Goal: Task Accomplishment & Management: Manage account settings

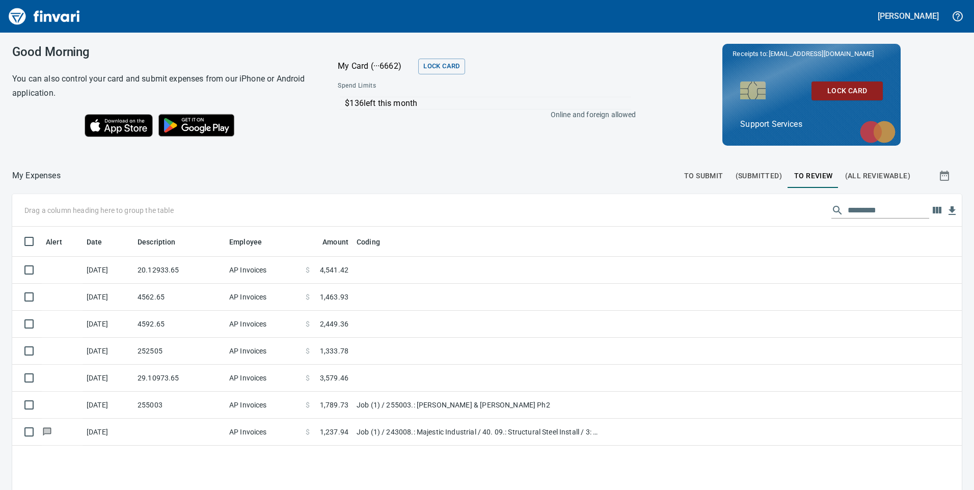
scroll to position [371, 935]
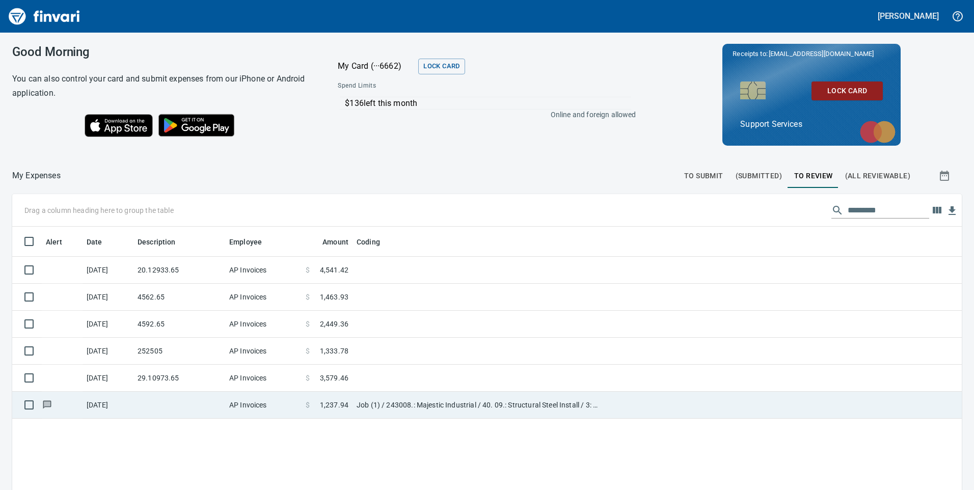
click at [318, 401] on span at bounding box center [315, 405] width 10 height 10
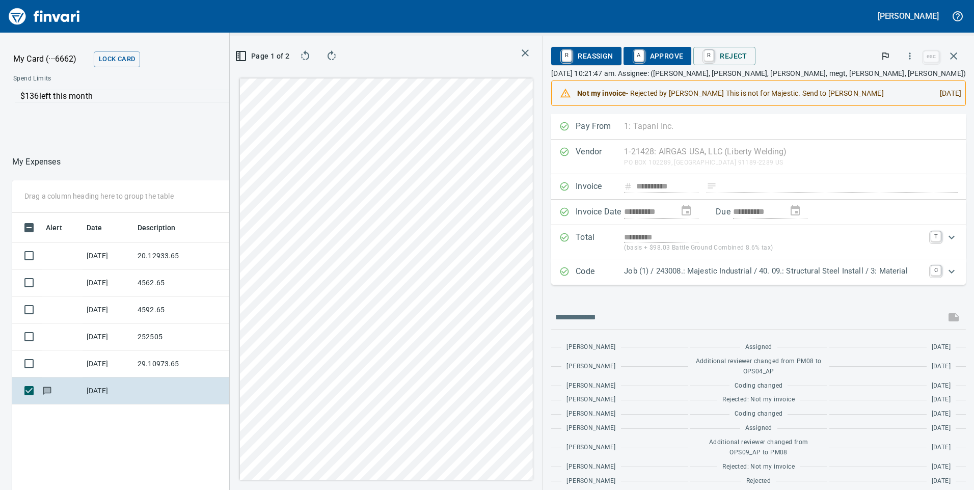
click at [932, 94] on div "[DATE]" at bounding box center [947, 93] width 30 height 18
type input "*****"
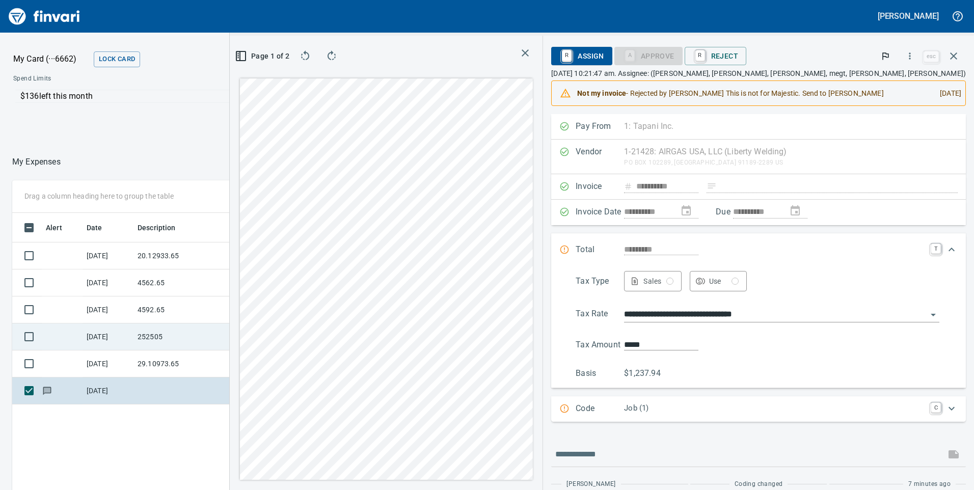
click at [168, 335] on td "252505" at bounding box center [180, 337] width 92 height 27
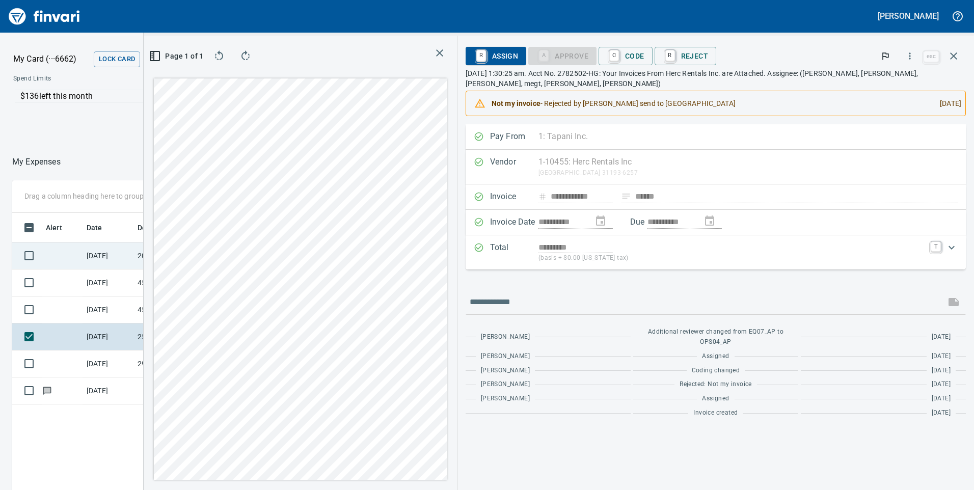
click at [107, 261] on td "[DATE]" at bounding box center [108, 256] width 51 height 27
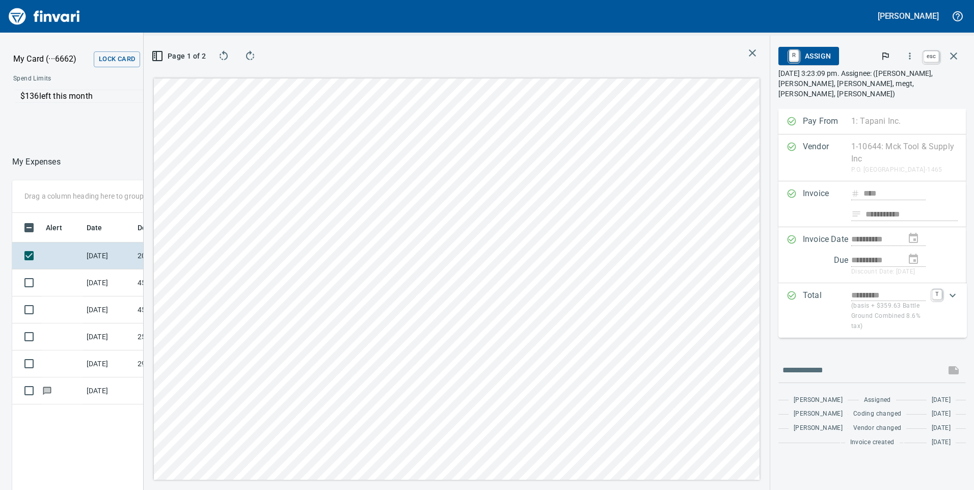
scroll to position [371, 680]
click at [956, 49] on button "button" at bounding box center [954, 56] width 24 height 24
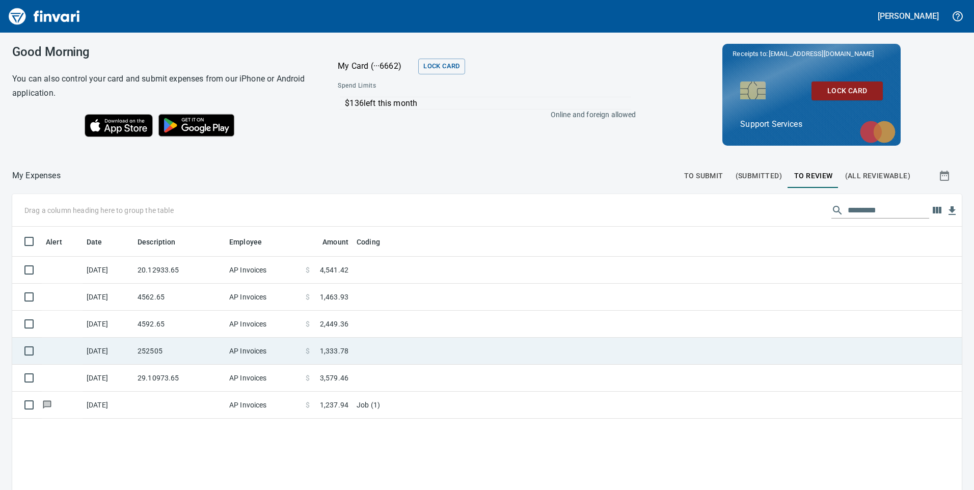
click at [301, 345] on td "AP Invoices" at bounding box center [263, 351] width 76 height 27
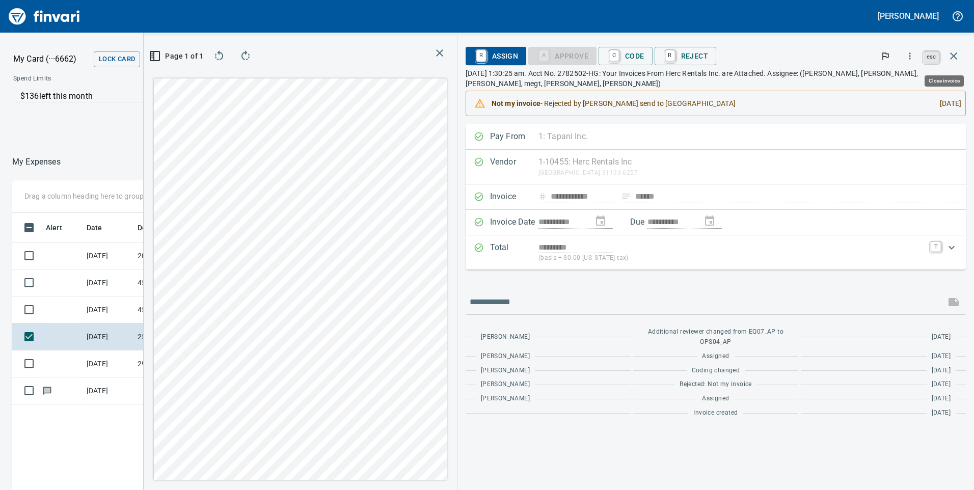
scroll to position [371, 680]
click at [949, 59] on icon "button" at bounding box center [954, 56] width 12 height 12
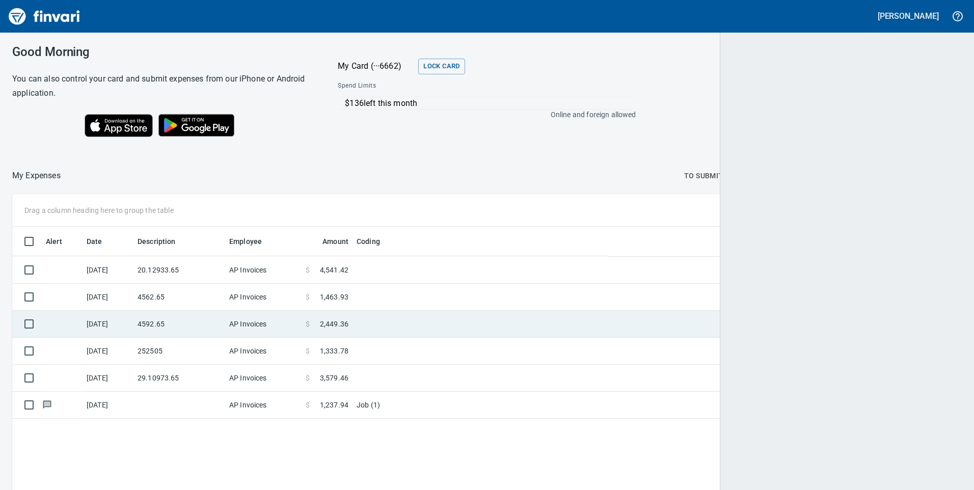
scroll to position [1, 1]
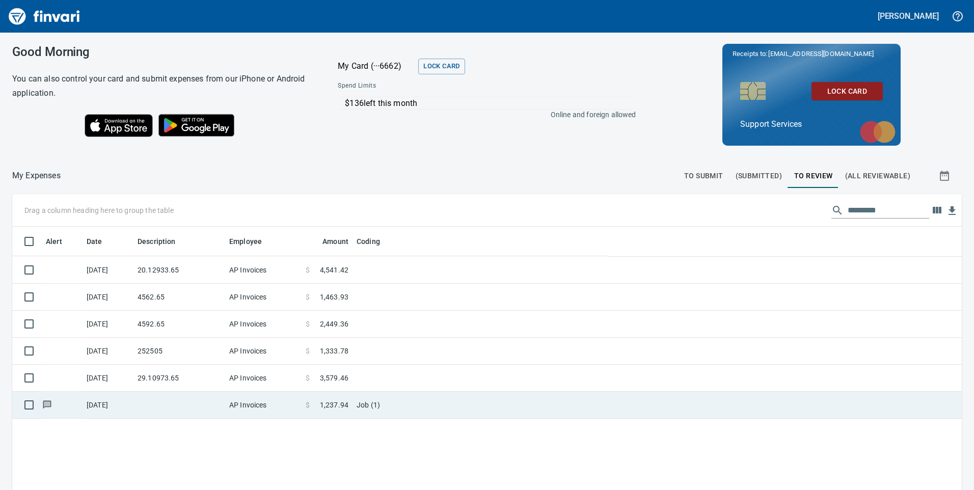
click at [224, 398] on td at bounding box center [180, 405] width 92 height 27
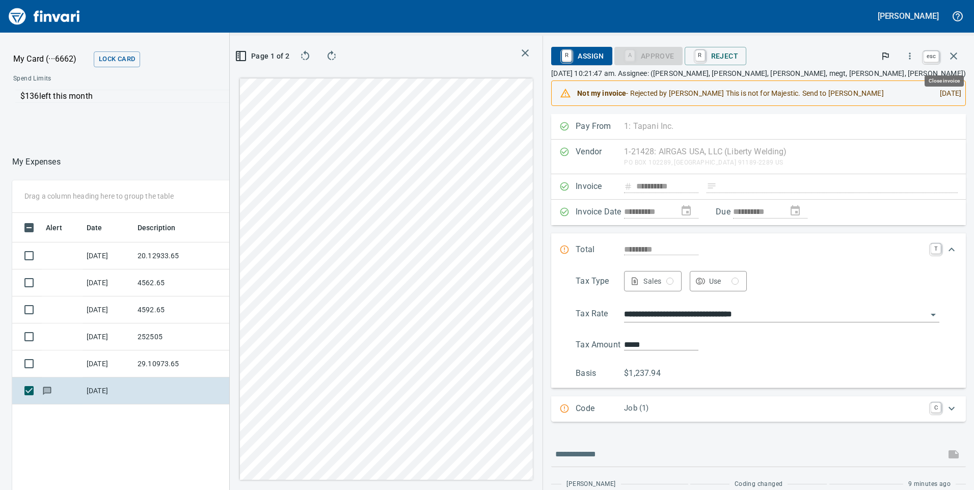
scroll to position [371, 680]
click at [959, 52] on icon "button" at bounding box center [954, 56] width 12 height 12
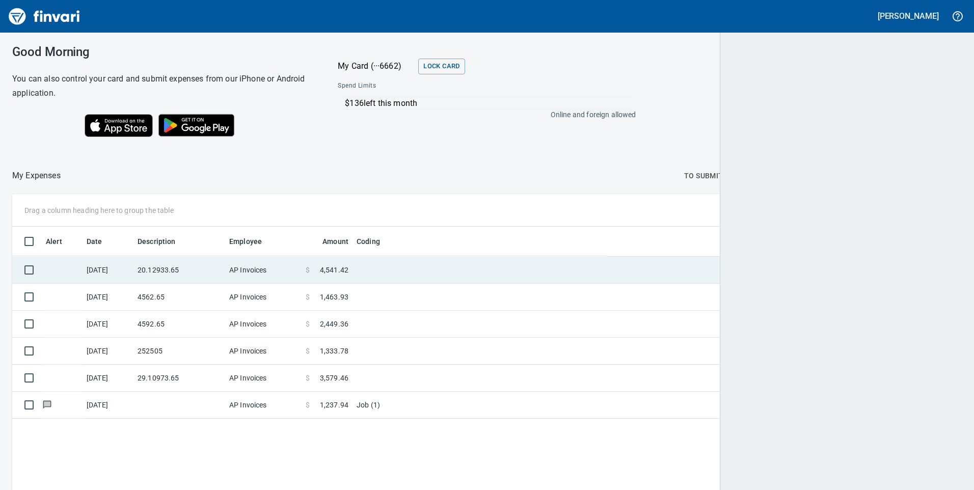
scroll to position [371, 935]
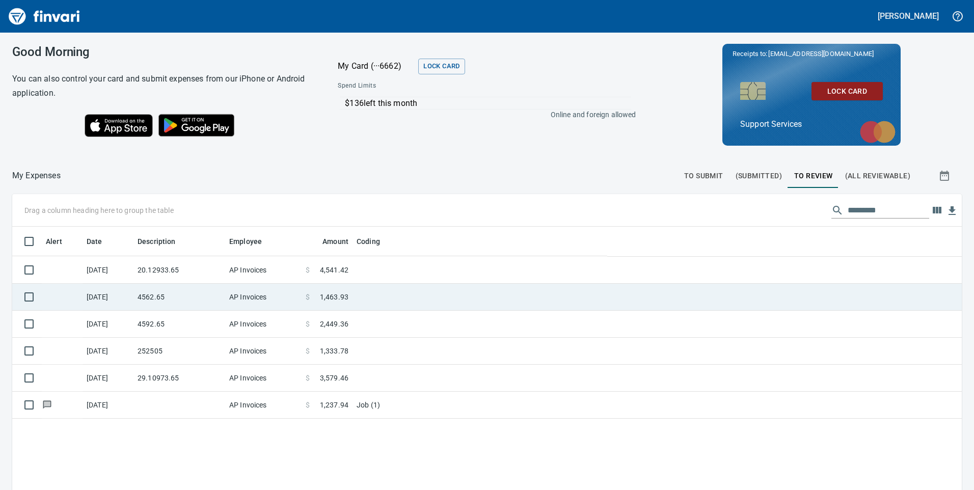
click at [310, 298] on span at bounding box center [315, 297] width 10 height 10
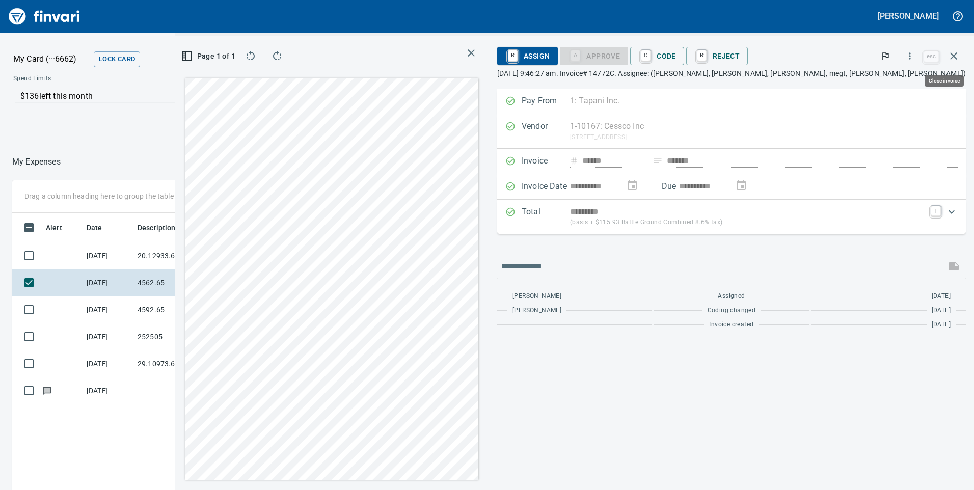
scroll to position [371, 680]
click at [941, 79] on div "**********" at bounding box center [731, 263] width 485 height 455
drag, startPoint x: 941, startPoint y: 79, endPoint x: 944, endPoint y: 62, distance: 17.0
click at [944, 62] on button "button" at bounding box center [954, 56] width 24 height 24
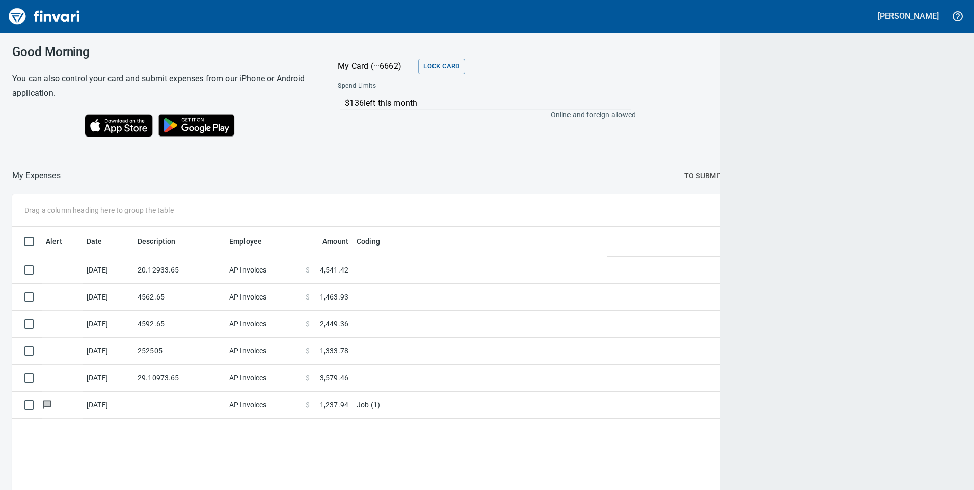
scroll to position [371, 933]
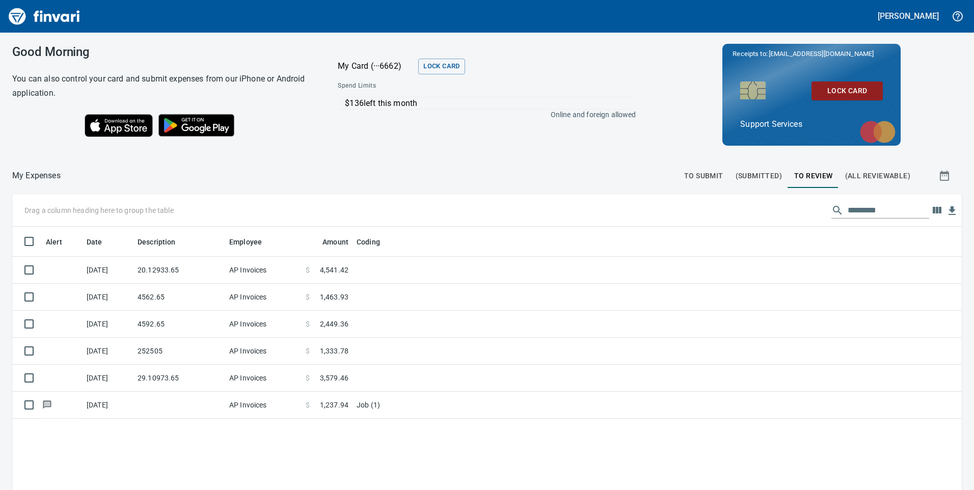
click at [814, 172] on span "To Review" at bounding box center [814, 176] width 39 height 13
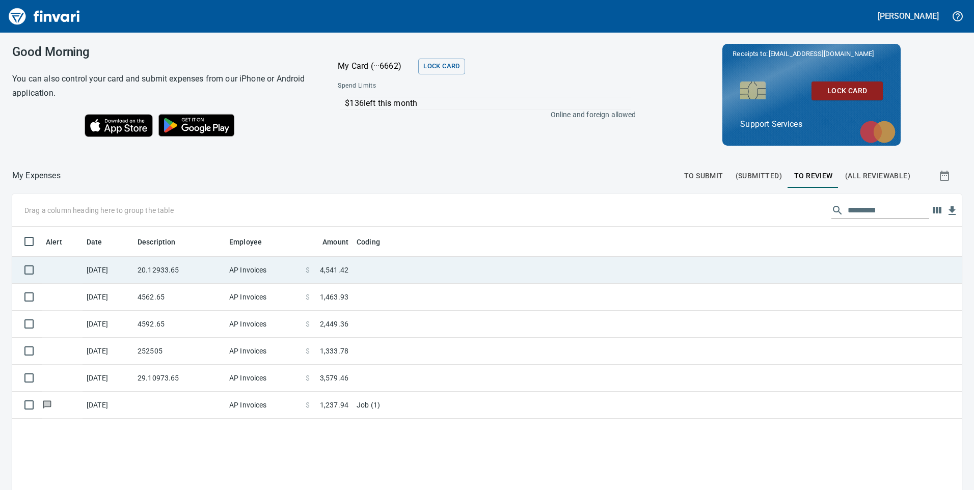
click at [358, 269] on td at bounding box center [480, 270] width 255 height 27
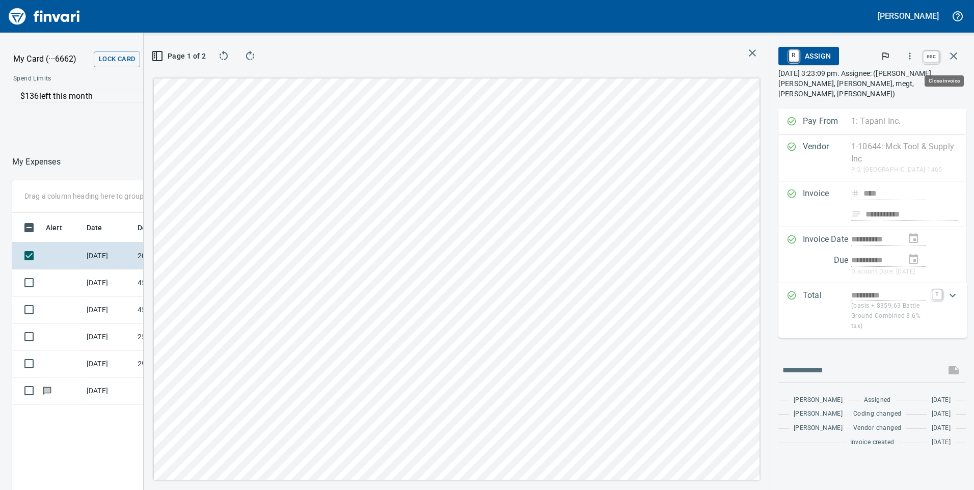
scroll to position [371, 680]
click at [957, 58] on icon "button" at bounding box center [954, 56] width 12 height 12
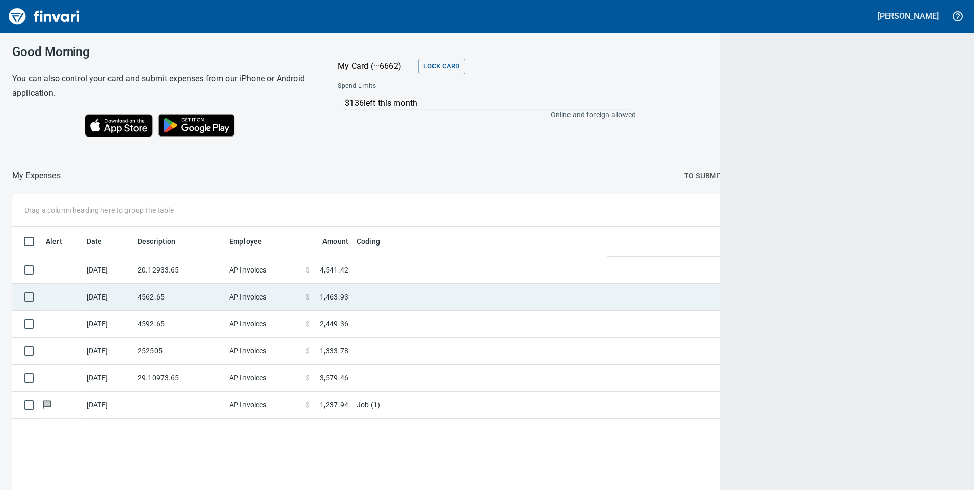
scroll to position [371, 933]
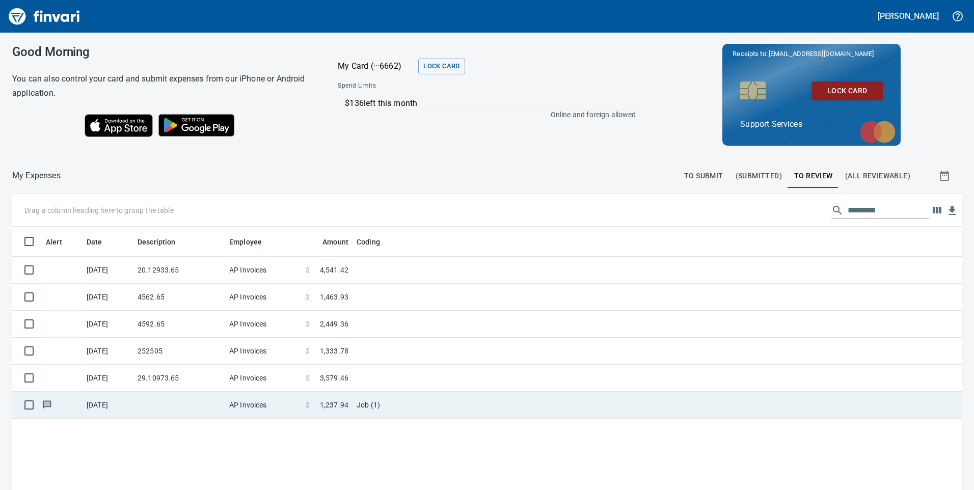
click at [373, 408] on td "Job (1)" at bounding box center [480, 405] width 255 height 27
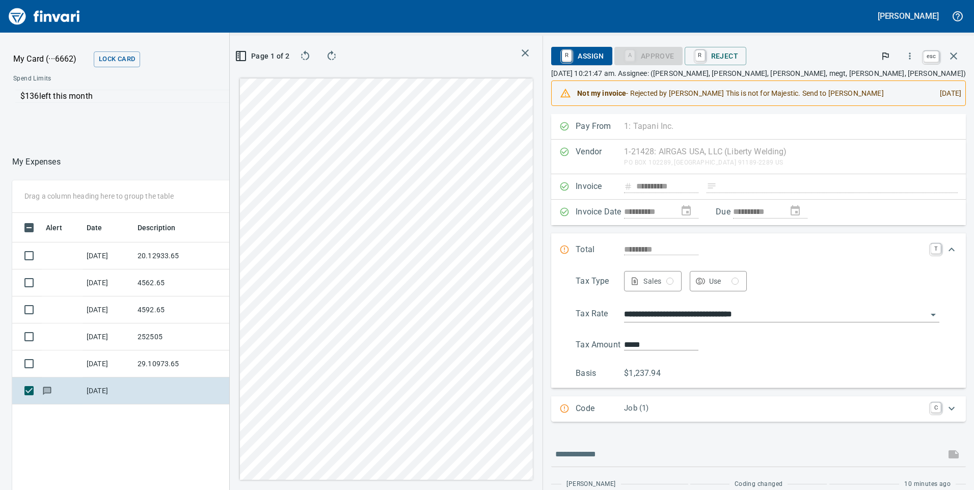
scroll to position [371, 680]
click at [959, 56] on icon "button" at bounding box center [954, 56] width 12 height 12
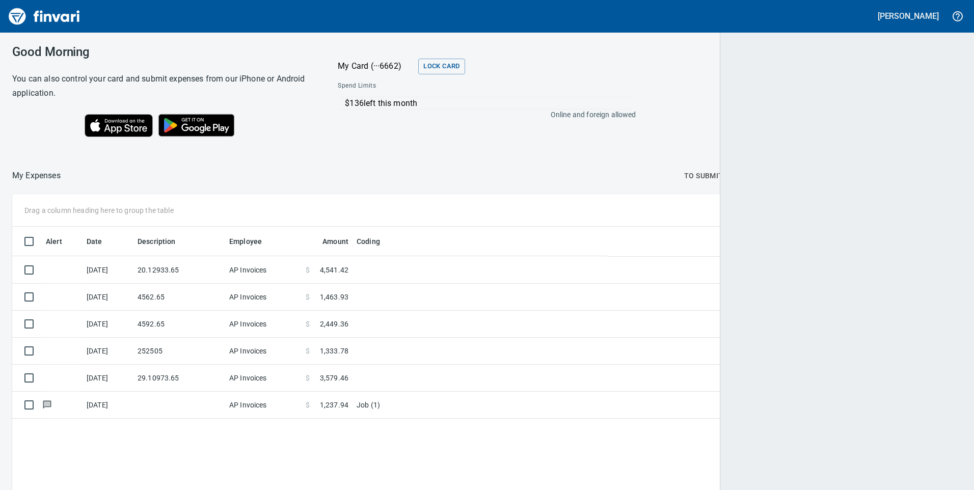
scroll to position [371, 933]
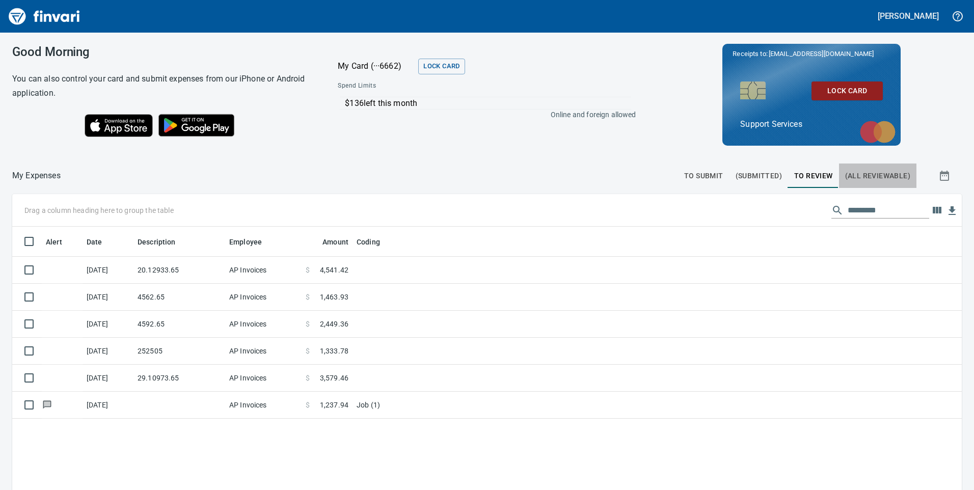
click at [870, 174] on span "(All Reviewable)" at bounding box center [877, 176] width 65 height 13
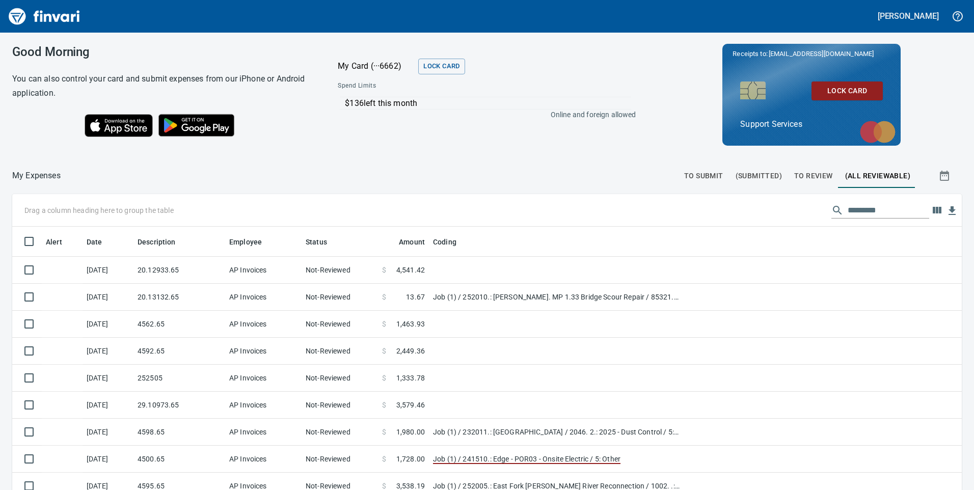
scroll to position [371, 927]
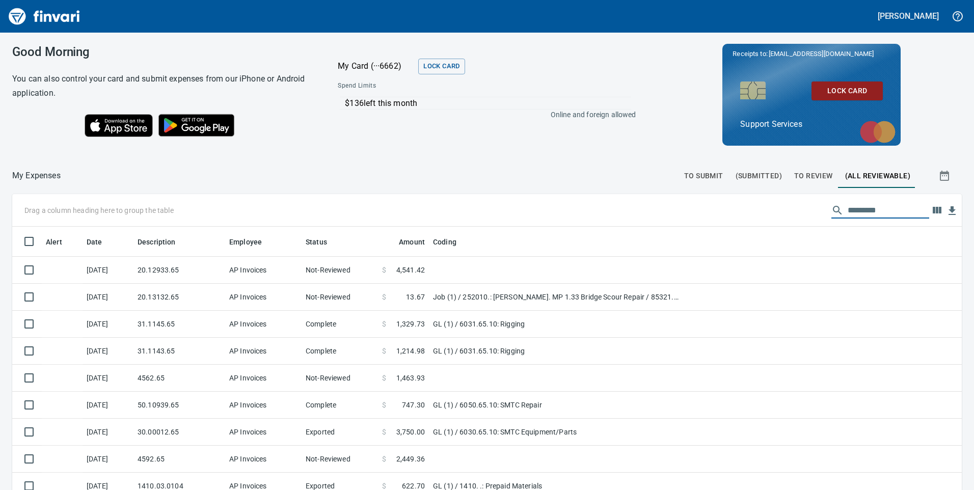
click at [848, 209] on input "text" at bounding box center [889, 210] width 82 height 16
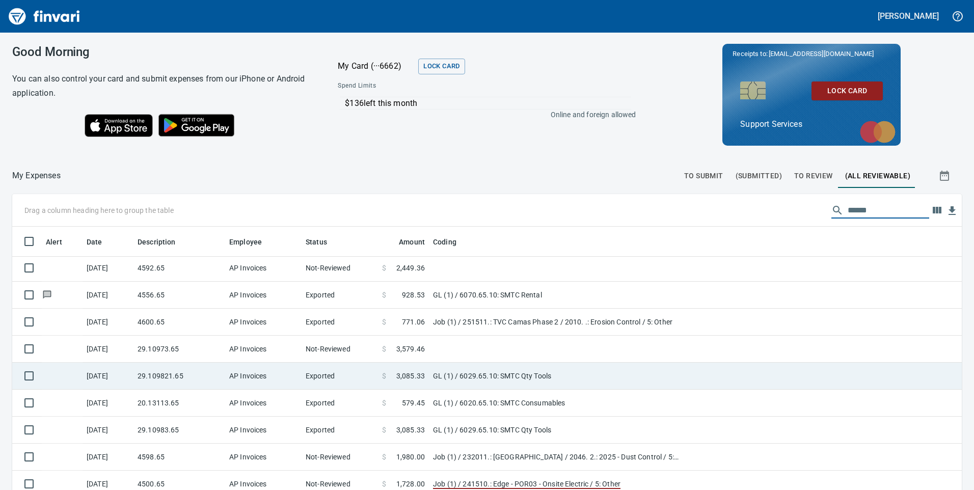
scroll to position [153, 0]
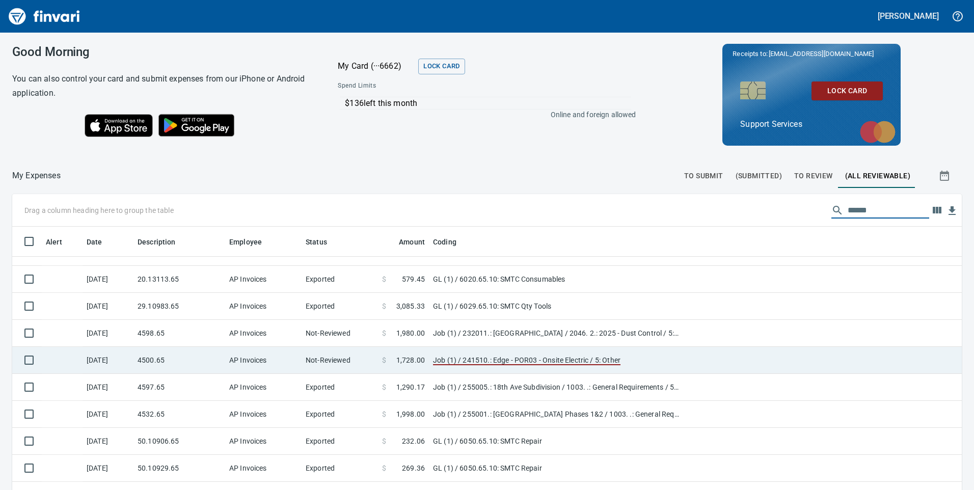
type input "******"
click at [406, 366] on td "$ 1,728.00" at bounding box center [403, 360] width 51 height 27
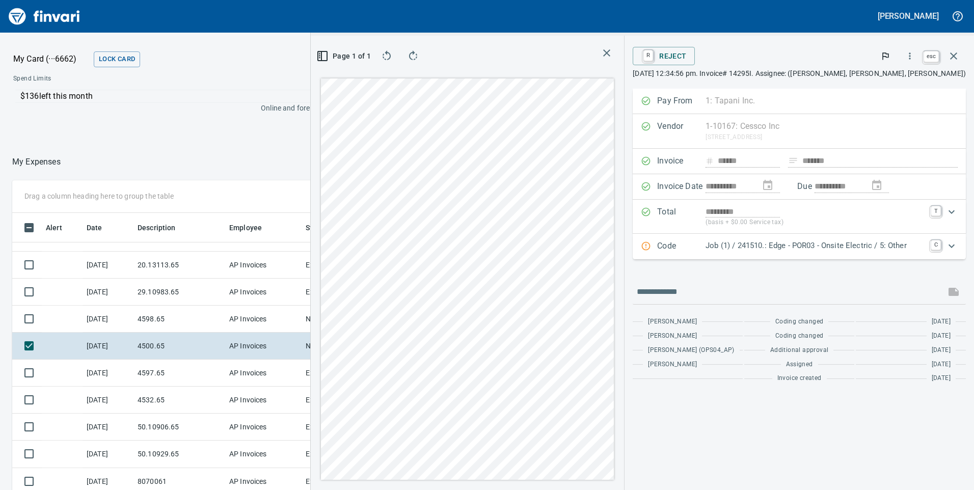
scroll to position [371, 672]
click at [953, 57] on icon "button" at bounding box center [954, 56] width 12 height 12
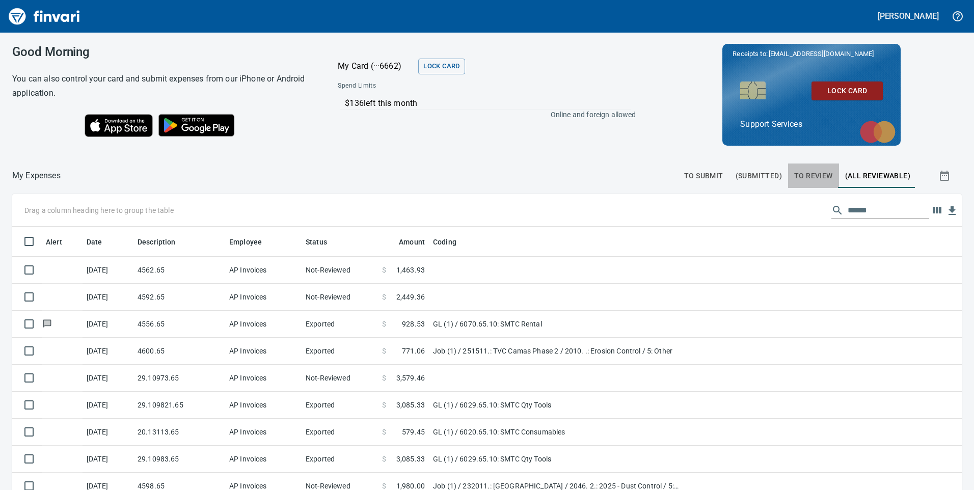
click at [799, 176] on span "To Review" at bounding box center [814, 176] width 39 height 13
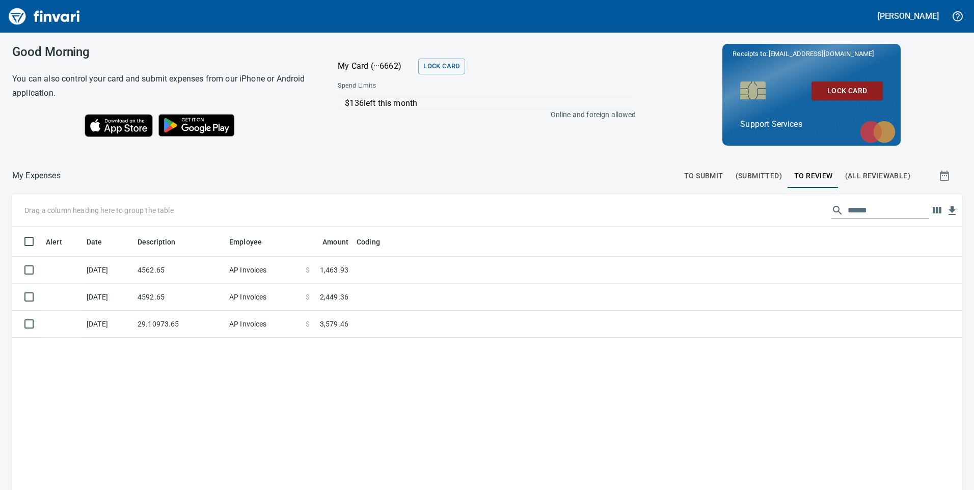
scroll to position [371, 935]
click at [892, 177] on span "(All Reviewable)" at bounding box center [877, 176] width 65 height 13
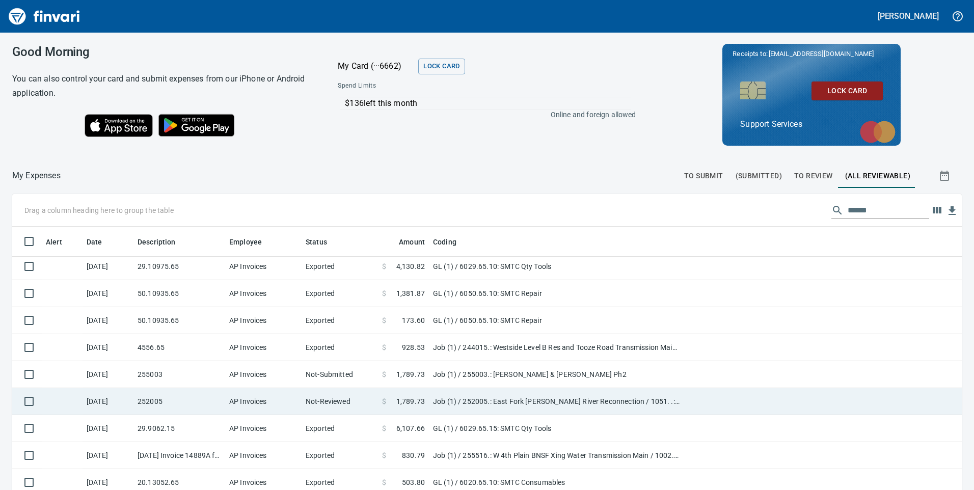
click at [227, 404] on td "AP Invoices" at bounding box center [263, 401] width 76 height 27
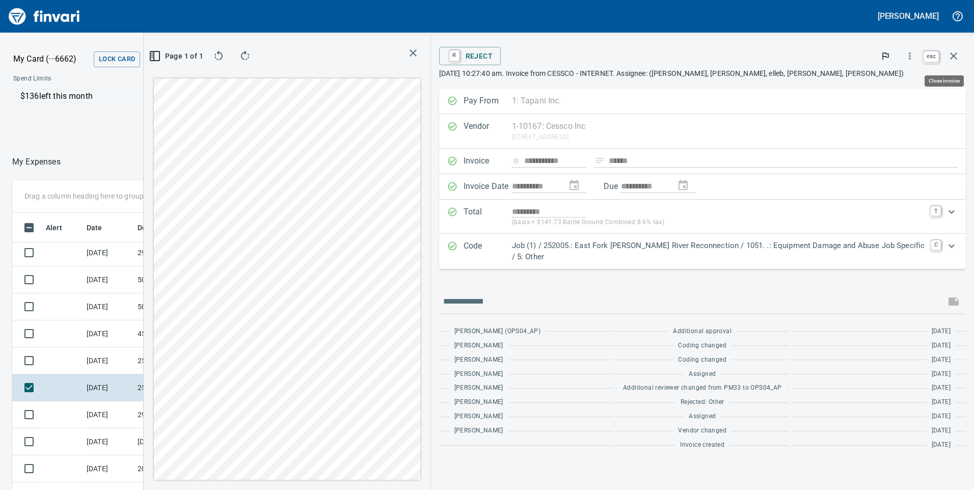
click at [954, 58] on icon "button" at bounding box center [954, 56] width 12 height 12
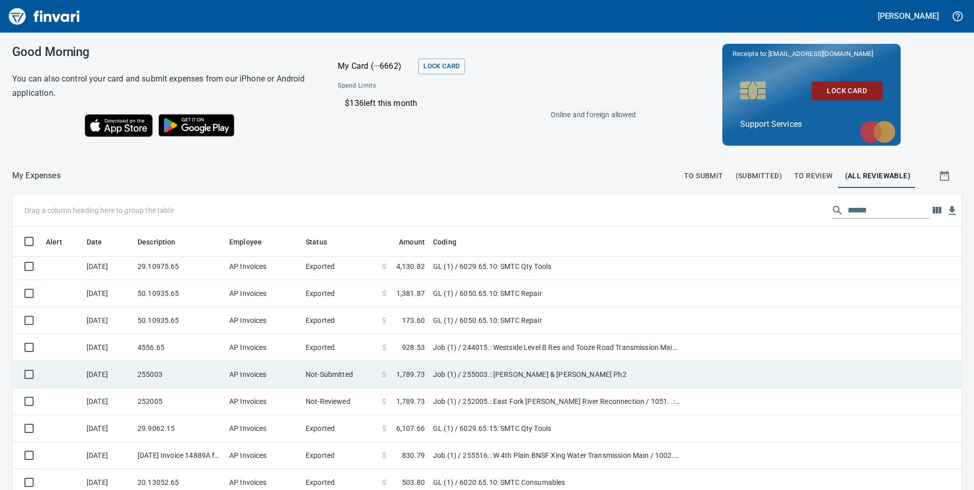
click at [321, 381] on td "Not-Submitted" at bounding box center [340, 374] width 76 height 27
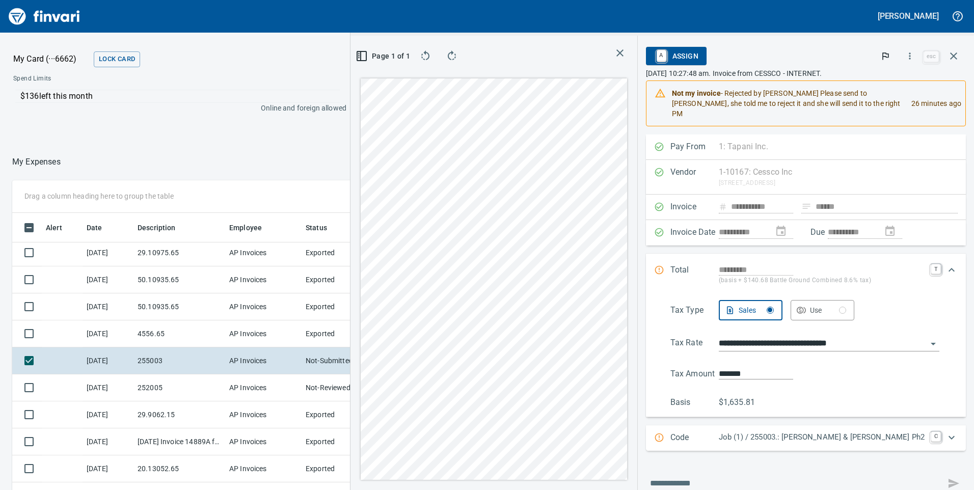
click at [815, 439] on p "Job (1) / 255003.: [PERSON_NAME] & [PERSON_NAME] Ph2" at bounding box center [822, 438] width 206 height 12
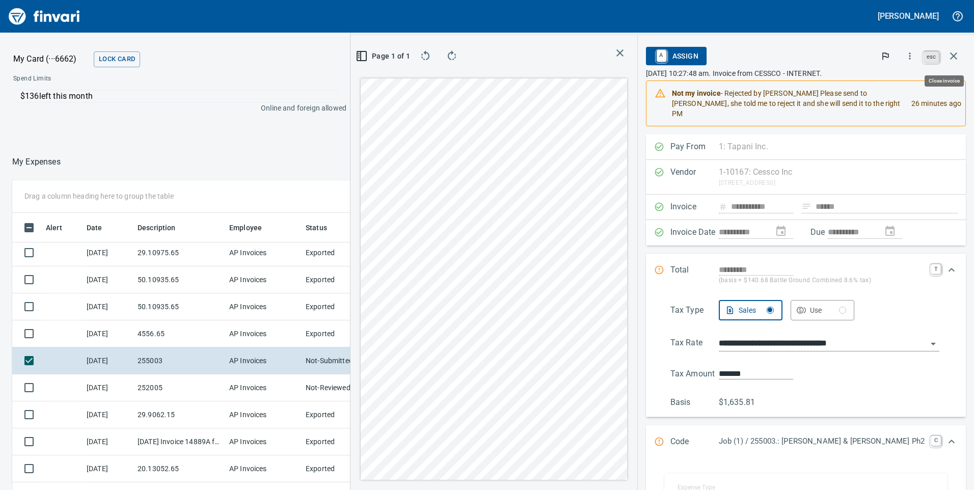
scroll to position [371, 672]
click at [958, 53] on icon "button" at bounding box center [954, 56] width 12 height 12
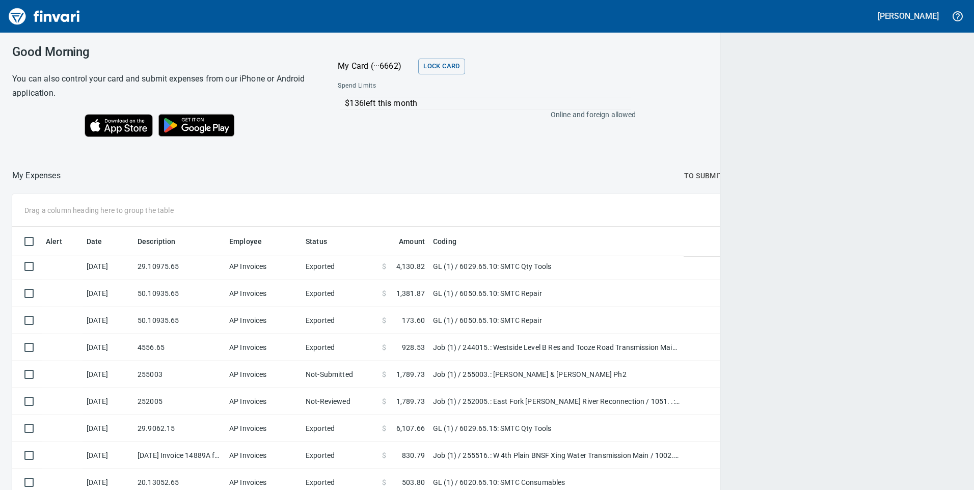
scroll to position [371, 926]
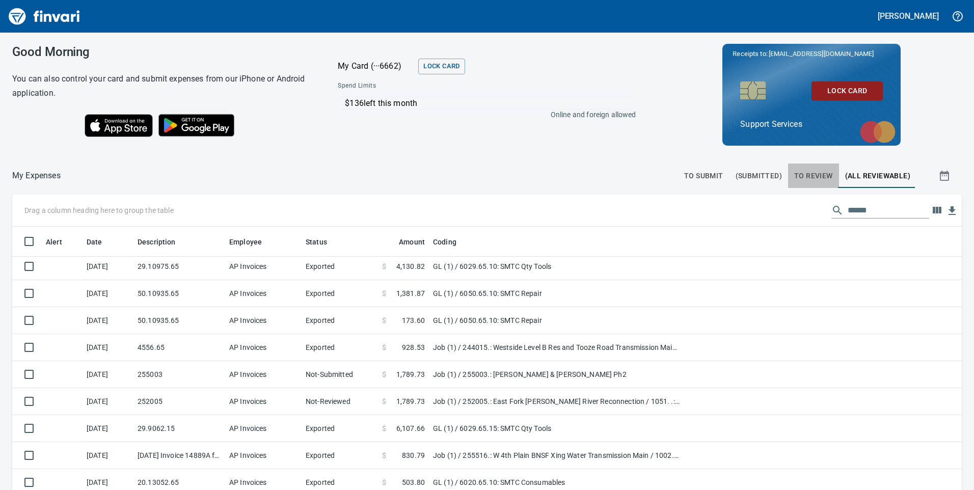
click at [800, 174] on span "To Review" at bounding box center [814, 176] width 39 height 13
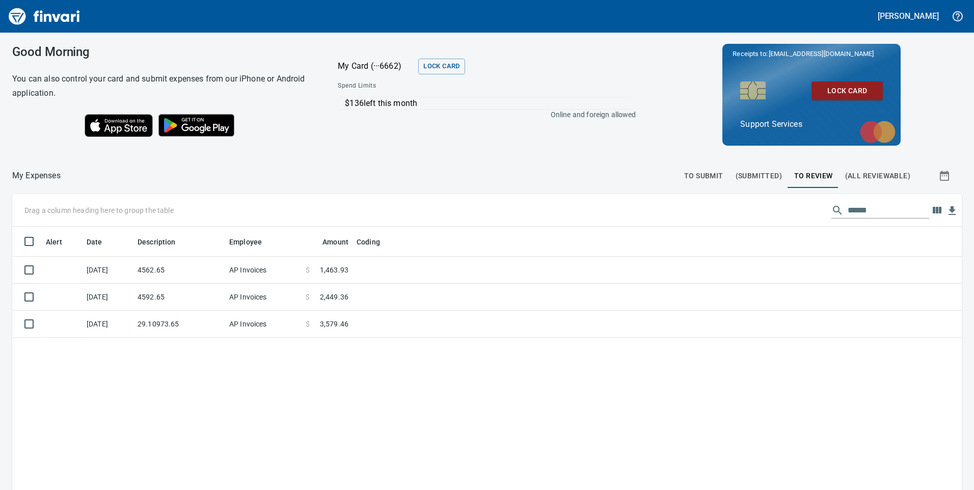
scroll to position [371, 935]
drag, startPoint x: 872, startPoint y: 208, endPoint x: 705, endPoint y: 217, distance: 167.4
click at [705, 217] on div "Drag a column heading here to group the table ******" at bounding box center [487, 210] width 950 height 33
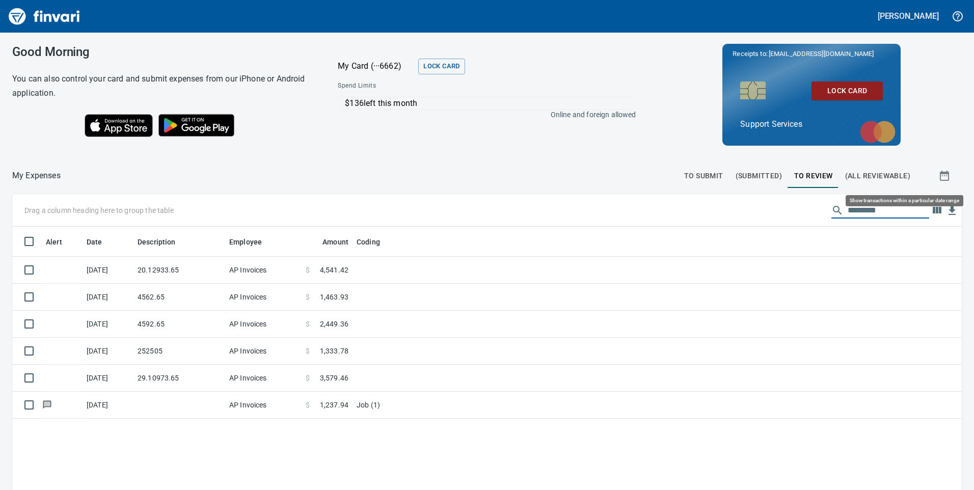
click at [940, 173] on icon "button" at bounding box center [944, 176] width 9 height 10
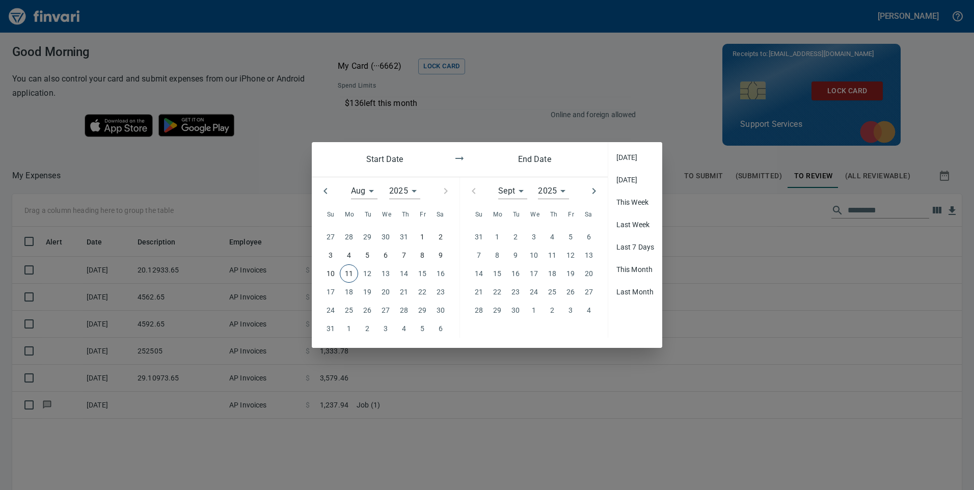
click at [327, 192] on icon "button" at bounding box center [326, 191] width 12 height 12
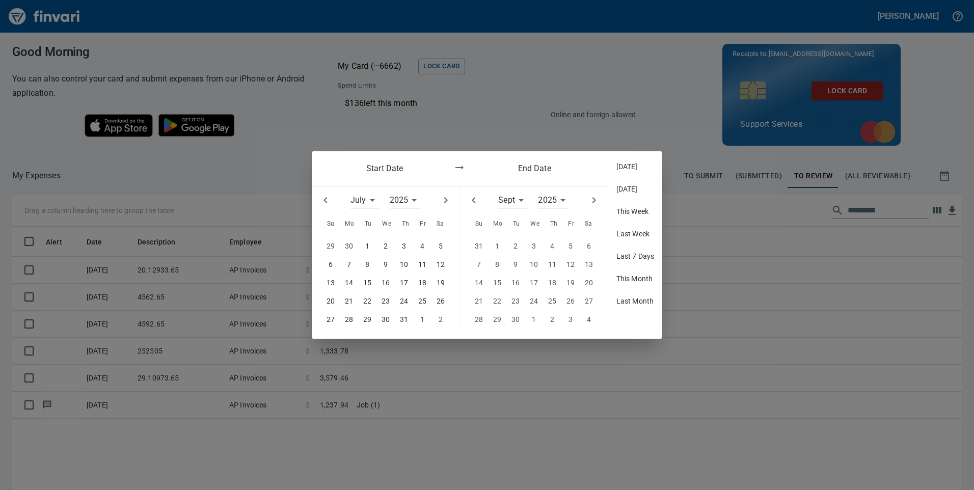
type input "*"
click at [368, 248] on p "1" at bounding box center [367, 246] width 4 height 11
click at [470, 201] on icon "button" at bounding box center [474, 200] width 12 height 12
type input "*"
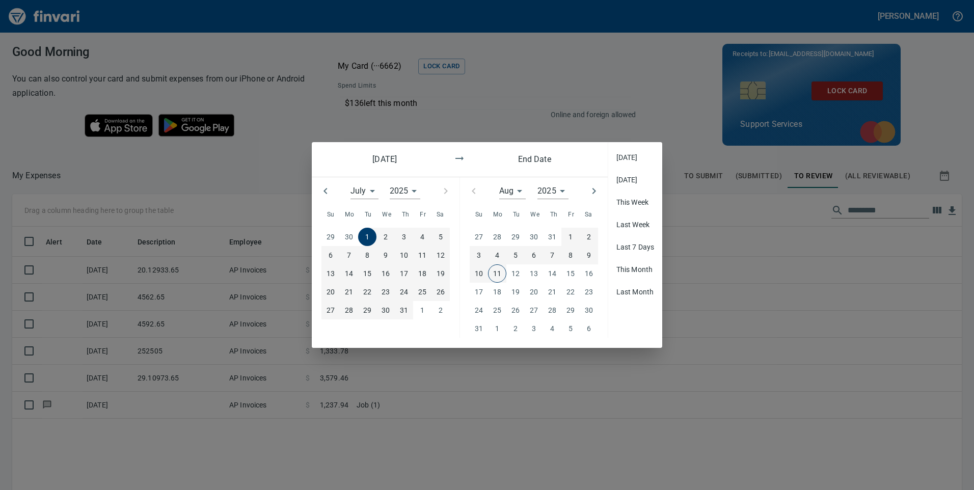
click at [500, 274] on p "11" at bounding box center [497, 273] width 8 height 11
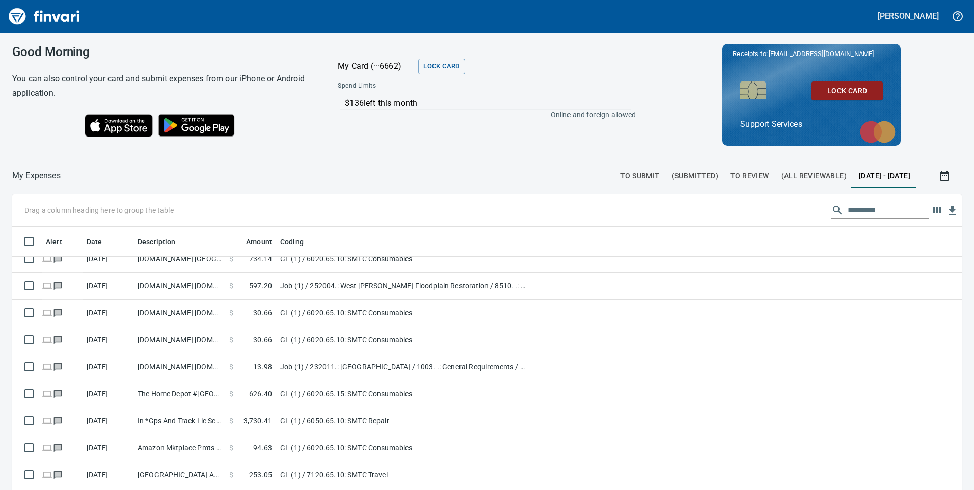
scroll to position [1070, 0]
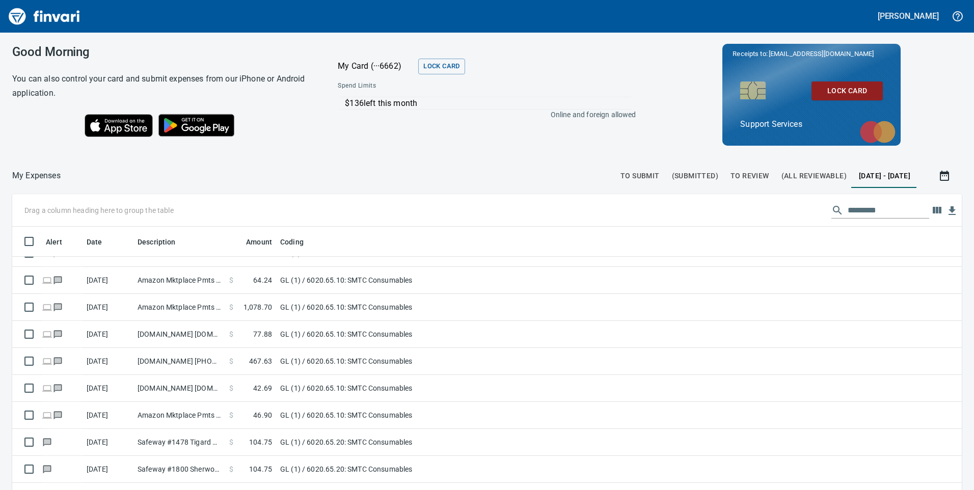
click at [731, 173] on span "To Review" at bounding box center [750, 176] width 39 height 13
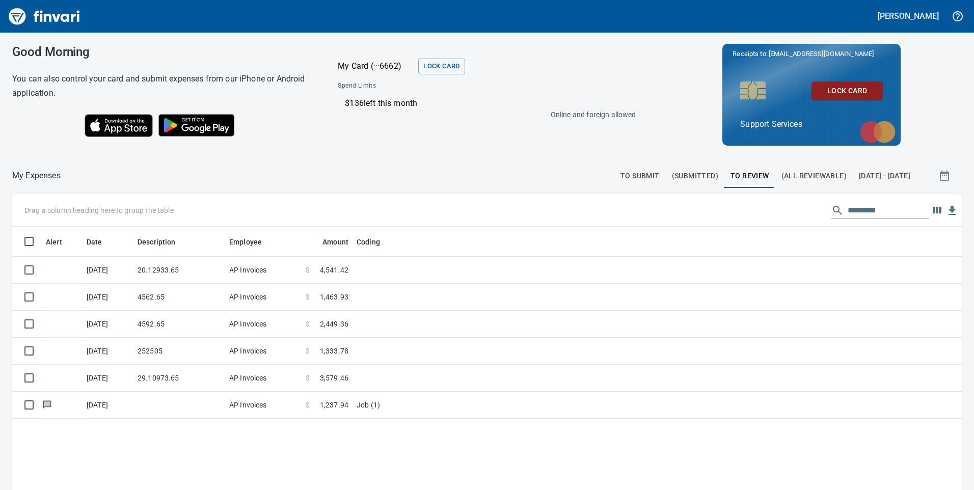
click at [786, 171] on span "(All Reviewable)" at bounding box center [814, 176] width 65 height 13
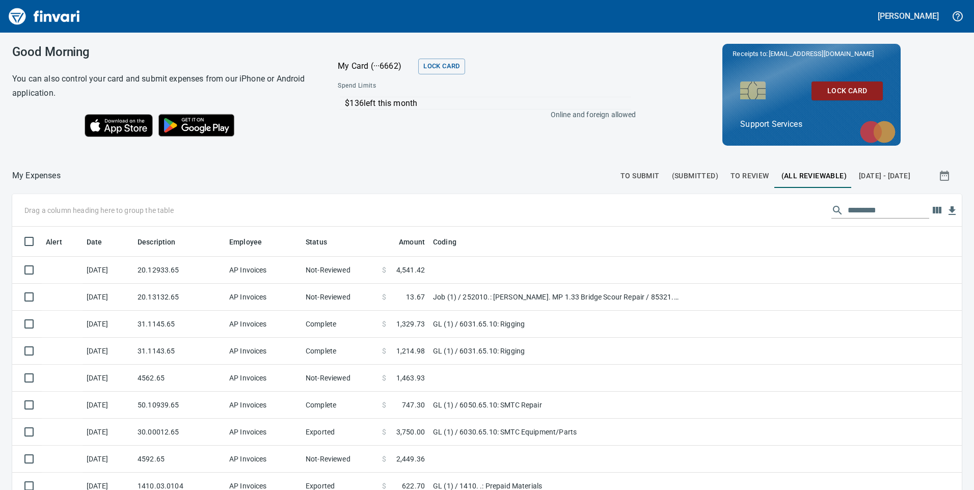
scroll to position [371, 927]
click at [848, 208] on input "text" at bounding box center [889, 210] width 82 height 16
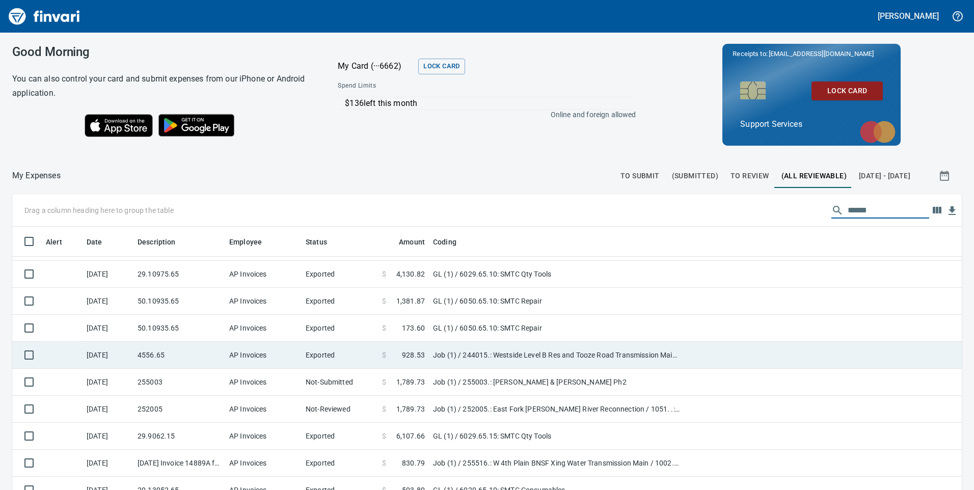
scroll to position [760, 0]
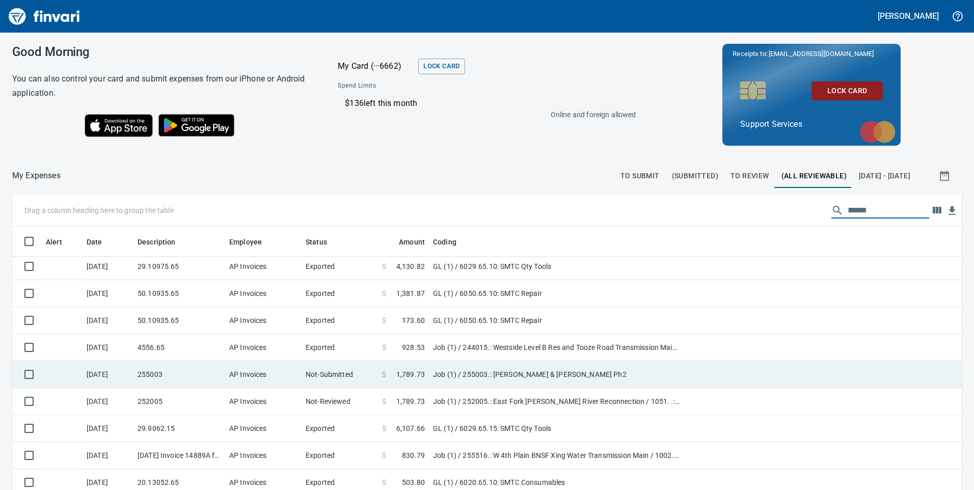
type input "******"
click at [354, 372] on td "Not-Submitted" at bounding box center [340, 374] width 76 height 27
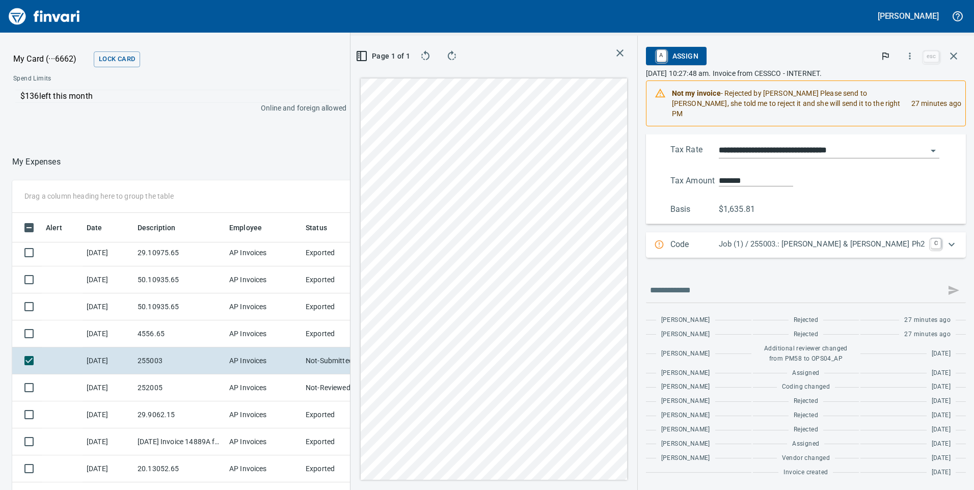
scroll to position [203, 0]
click at [816, 239] on p "Job (1) / 255003.: [PERSON_NAME] & [PERSON_NAME] Ph2" at bounding box center [822, 245] width 206 height 12
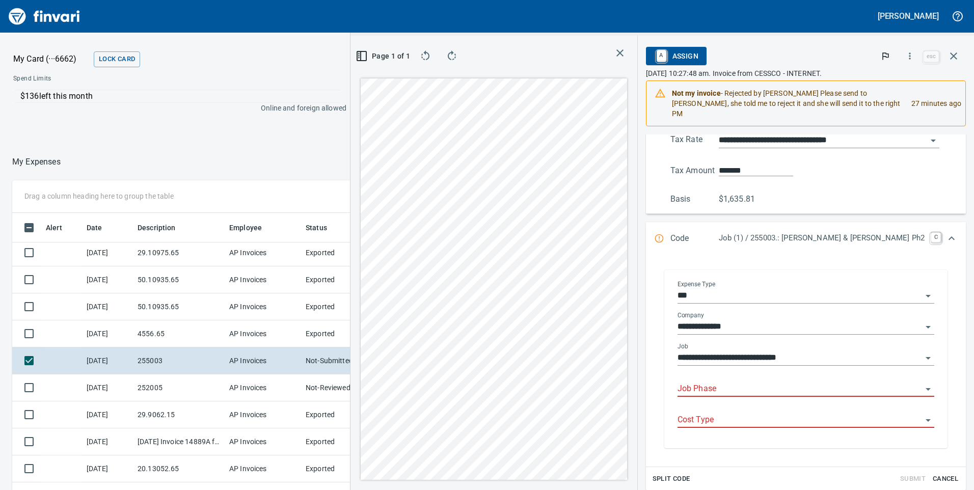
click at [785, 360] on input "**********" at bounding box center [800, 358] width 245 height 14
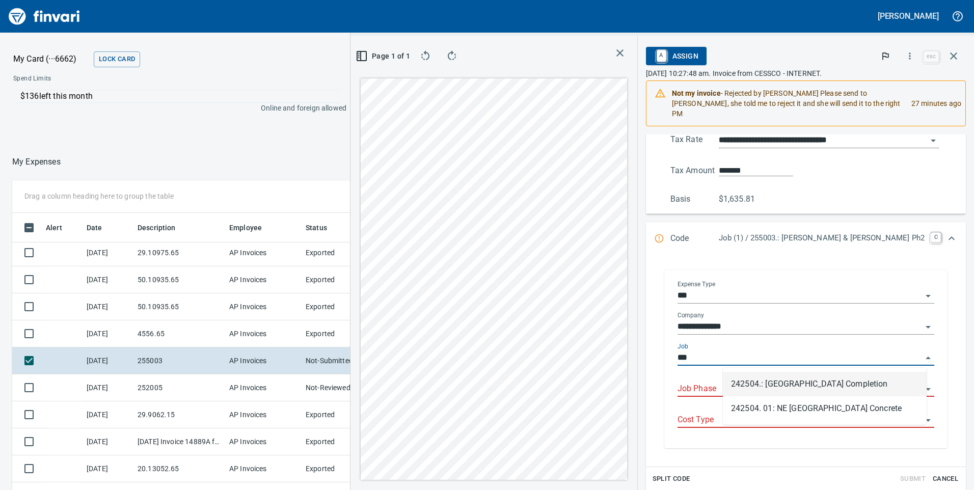
scroll to position [371, 672]
type input "**********"
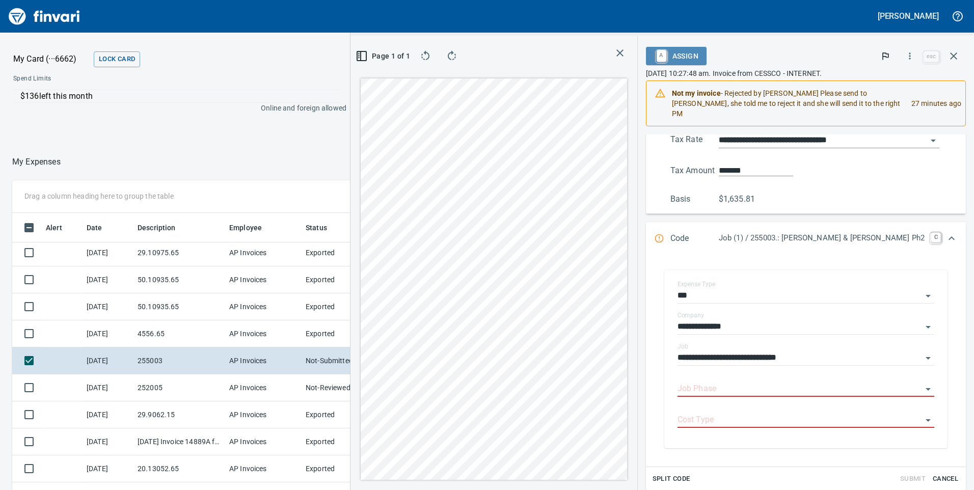
click at [699, 58] on span "A Assign" at bounding box center [676, 55] width 44 height 17
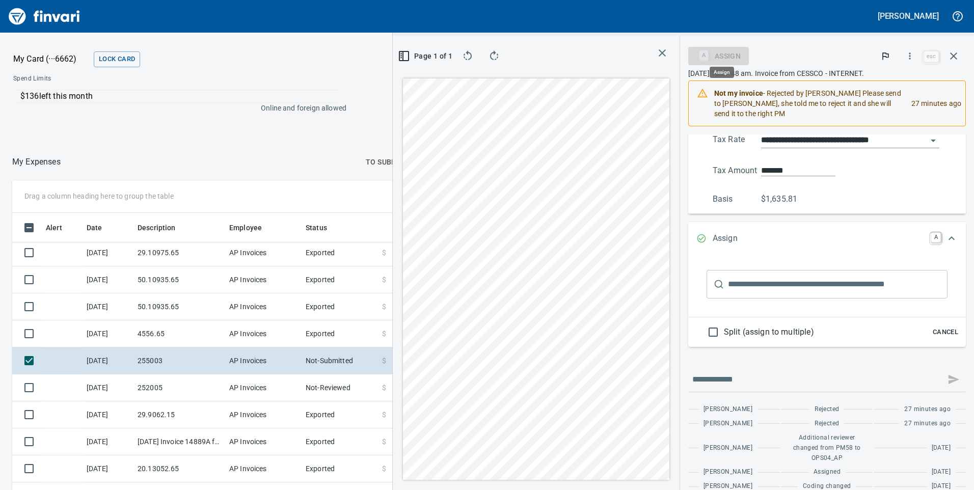
click at [726, 51] on div "A Assign" at bounding box center [719, 55] width 61 height 9
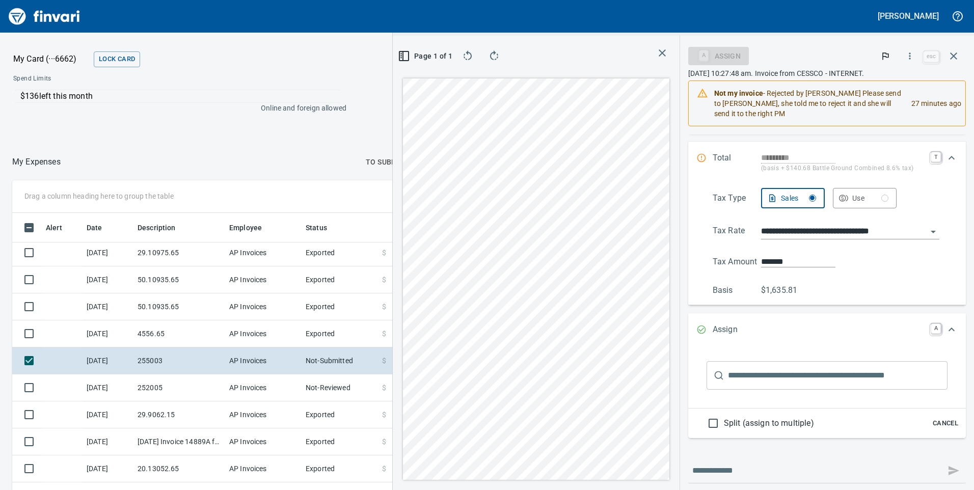
scroll to position [255, 0]
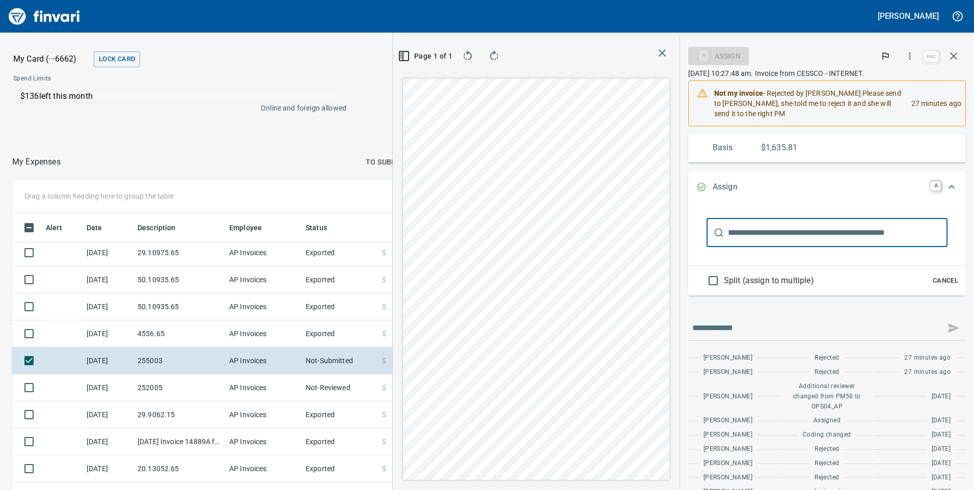
click at [776, 237] on input "text" at bounding box center [838, 233] width 220 height 29
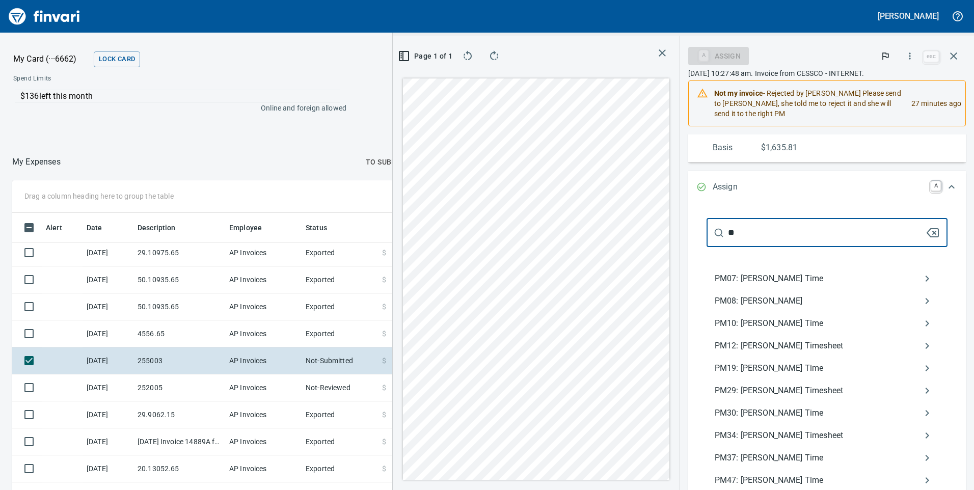
type input "*"
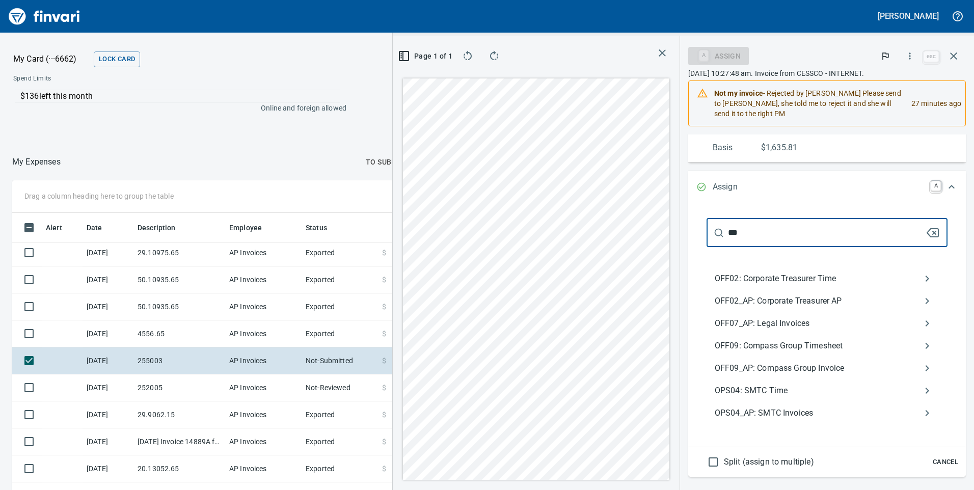
drag, startPoint x: 762, startPoint y: 233, endPoint x: 705, endPoint y: 232, distance: 57.1
click at [705, 232] on div "*** ​ OFF02: Corporate Treasurer Time OFF02_AP: Corporate Treasurer AP OFF07_AP…" at bounding box center [827, 323] width 261 height 230
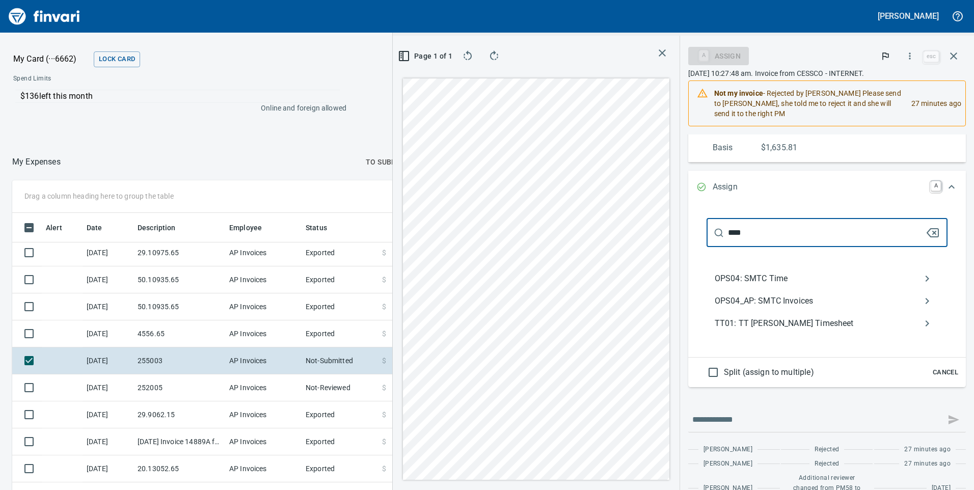
type input "****"
click at [807, 302] on span "OPS04_AP: SMTC Invoices" at bounding box center [819, 301] width 208 height 12
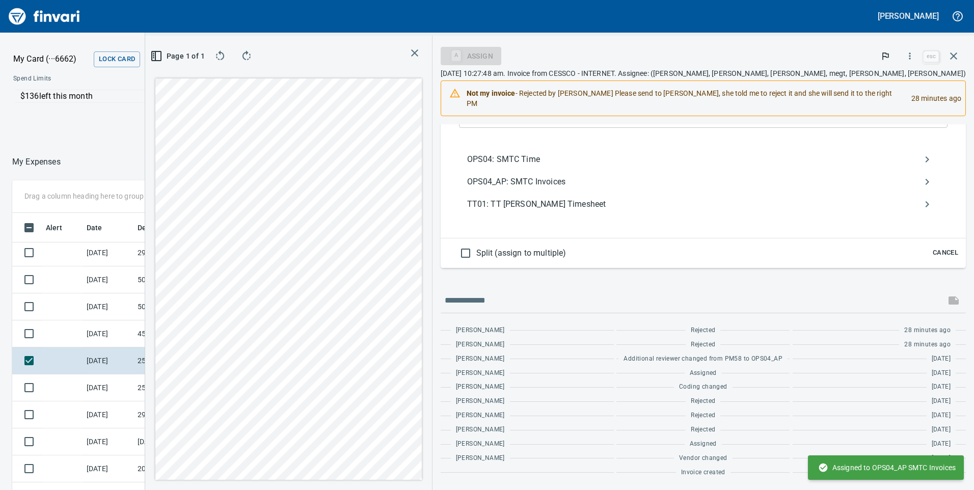
type input "*******"
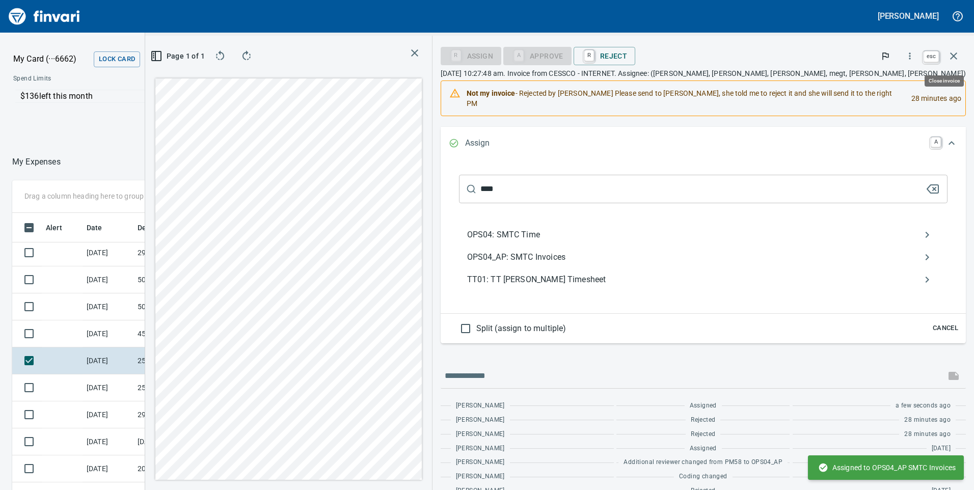
scroll to position [371, 672]
click at [950, 62] on icon "button" at bounding box center [954, 56] width 12 height 12
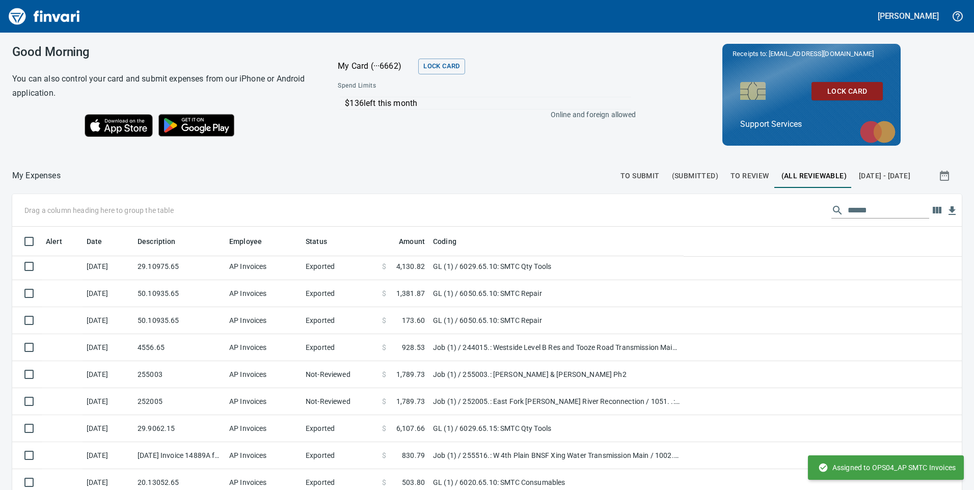
scroll to position [371, 927]
click at [731, 176] on span "To Review" at bounding box center [750, 176] width 39 height 13
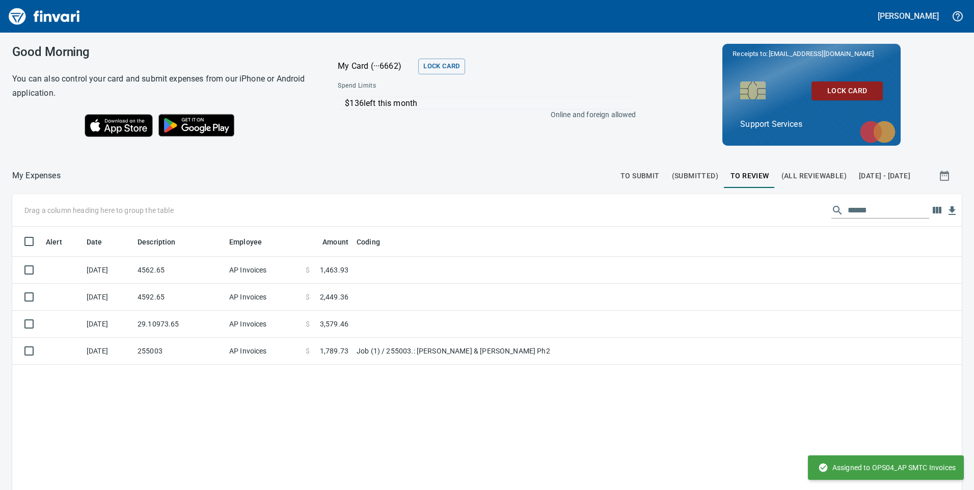
scroll to position [371, 935]
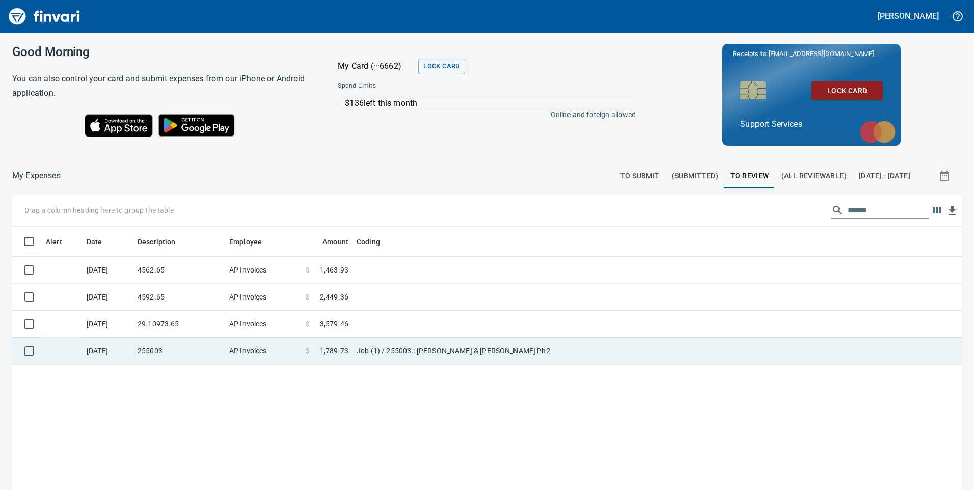
click at [283, 345] on td "AP Invoices" at bounding box center [263, 351] width 76 height 27
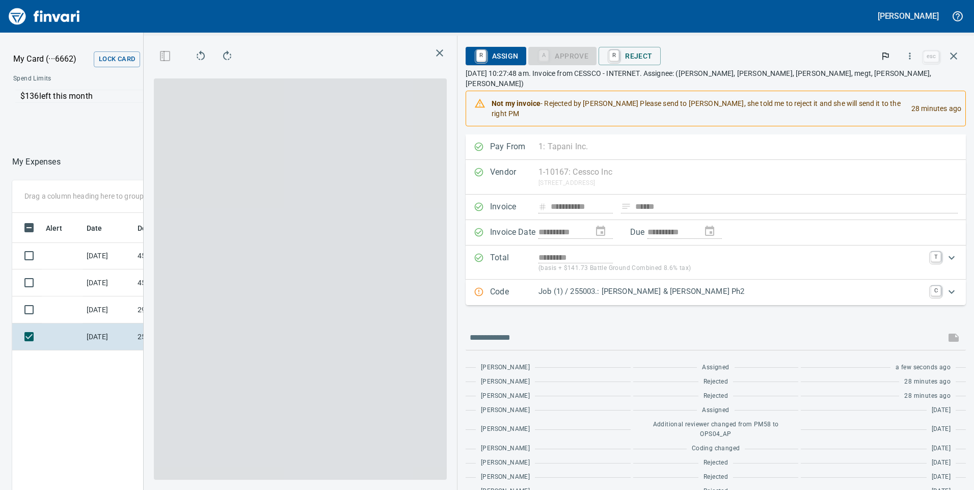
scroll to position [371, 680]
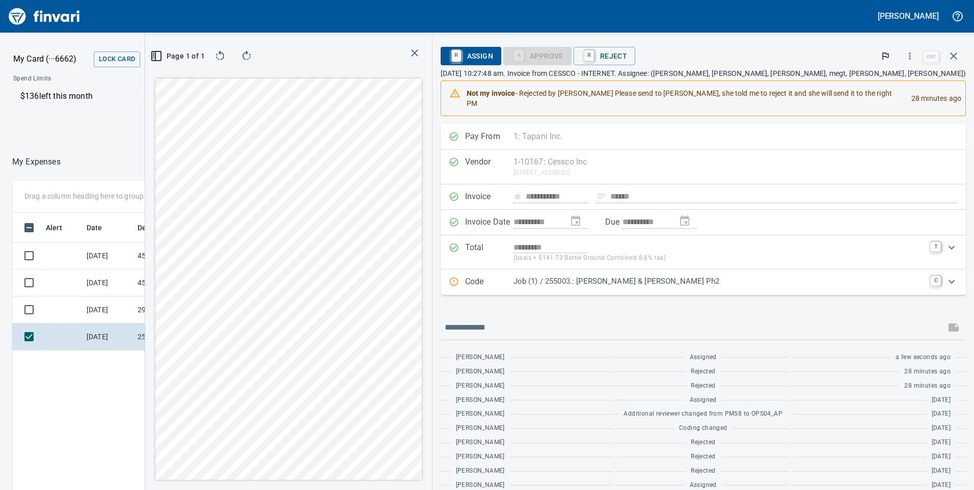
click at [716, 280] on p "Job (1) / 255003.: [PERSON_NAME] & [PERSON_NAME] Ph2" at bounding box center [719, 282] width 411 height 12
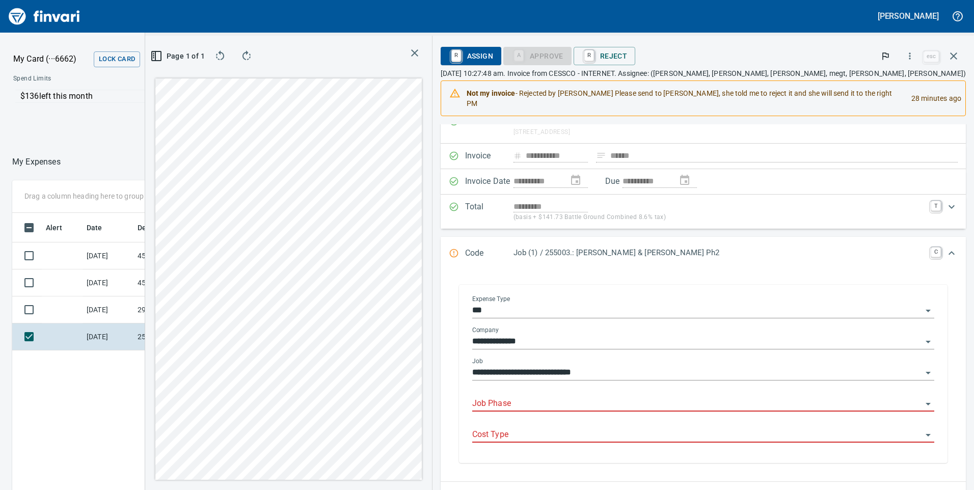
scroll to position [51, 0]
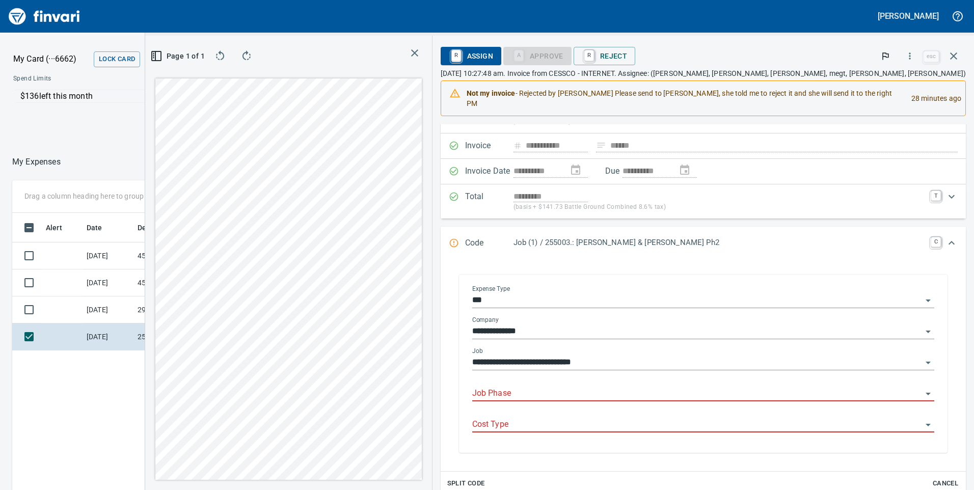
click at [667, 352] on div "**********" at bounding box center [703, 359] width 462 height 23
click at [670, 359] on input "**********" at bounding box center [697, 363] width 450 height 14
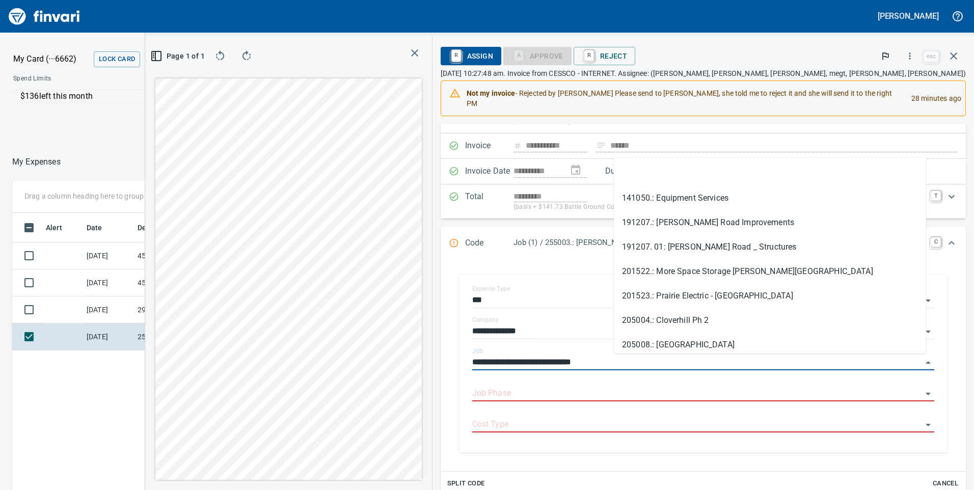
drag, startPoint x: 752, startPoint y: 361, endPoint x: 574, endPoint y: 354, distance: 178.0
click at [574, 354] on div "**********" at bounding box center [559, 263] width 829 height 455
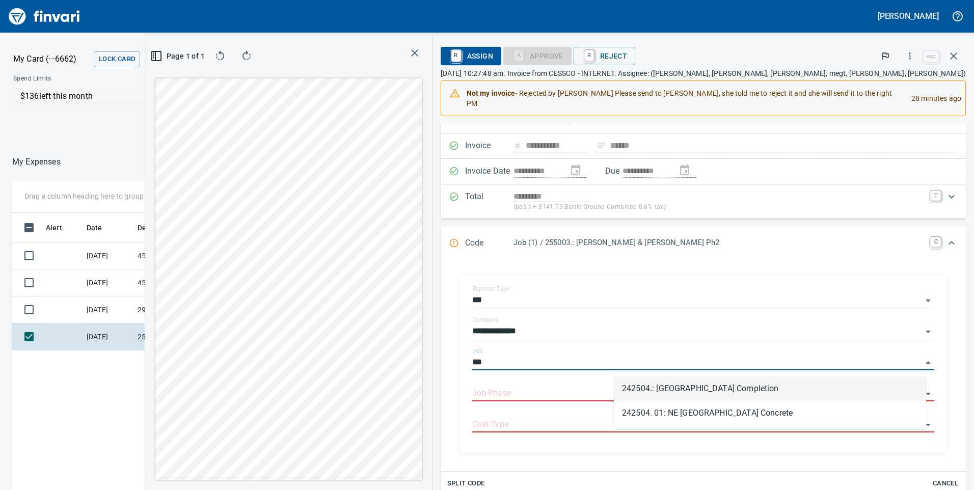
click at [722, 394] on li "242504.: [GEOGRAPHIC_DATA] Completion" at bounding box center [770, 389] width 312 height 24
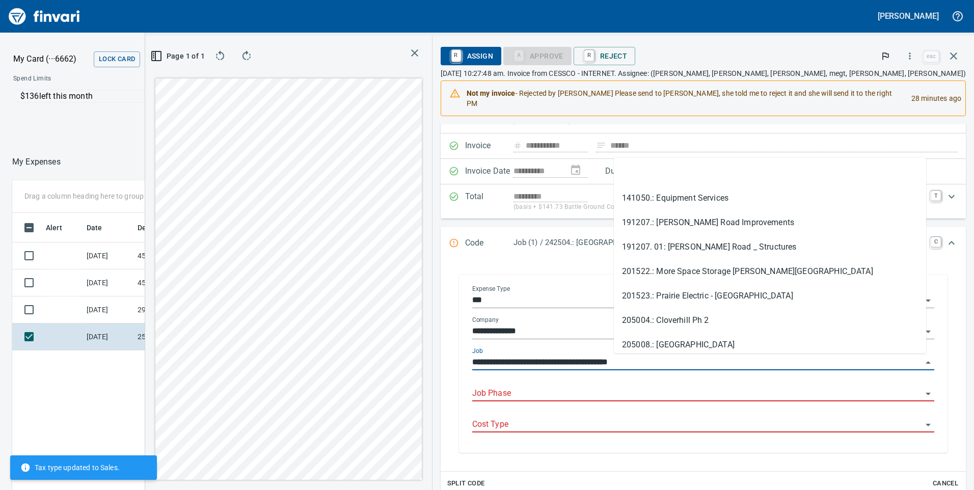
click at [753, 361] on input "**********" at bounding box center [697, 363] width 450 height 14
drag, startPoint x: 824, startPoint y: 363, endPoint x: 573, endPoint y: 360, distance: 250.8
click at [573, 360] on div "**********" at bounding box center [559, 263] width 829 height 455
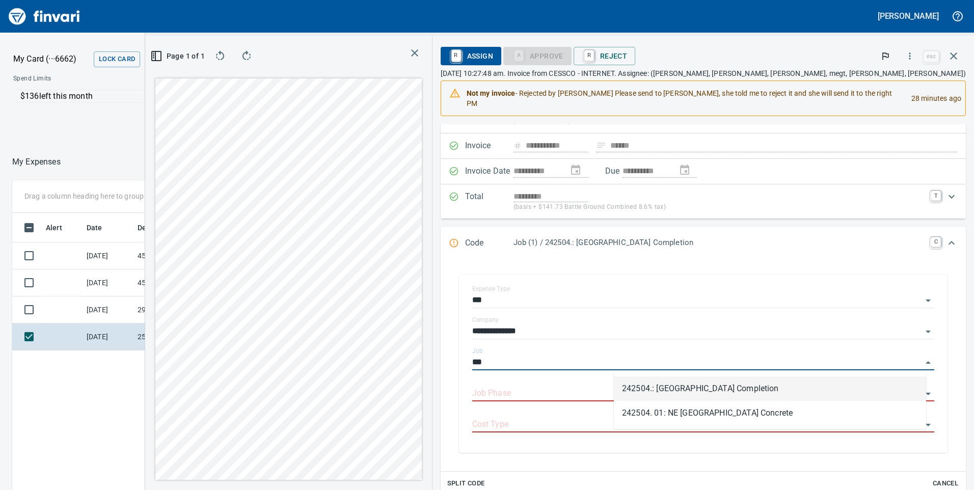
click at [704, 394] on li "242504.: [GEOGRAPHIC_DATA] Completion" at bounding box center [770, 389] width 312 height 24
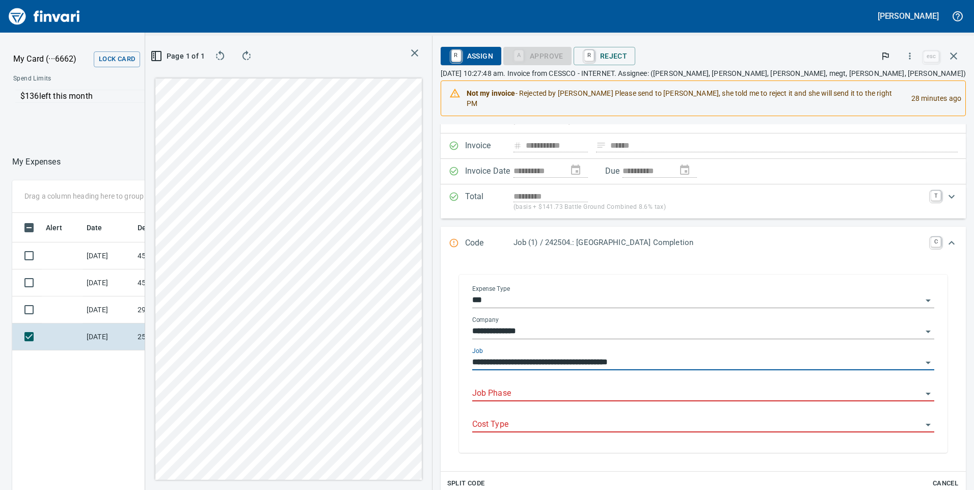
type input "**********"
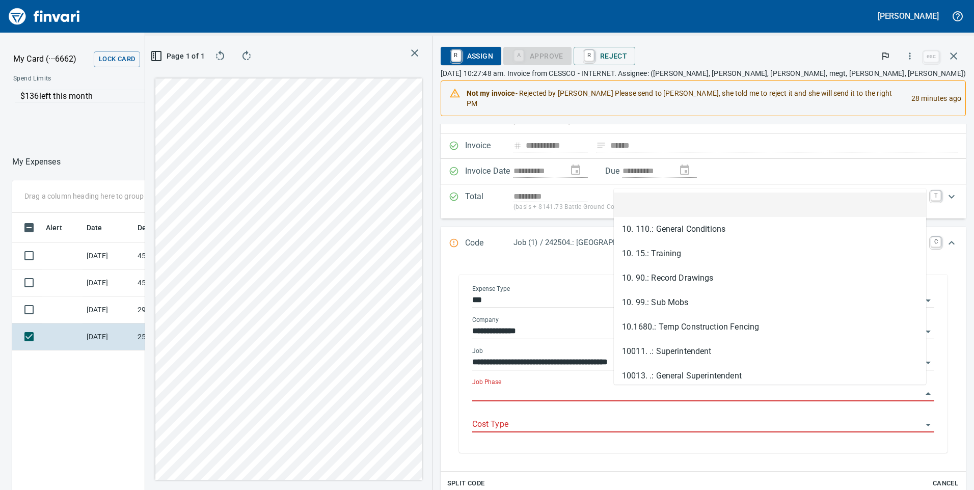
click at [688, 387] on input "Job Phase" at bounding box center [697, 394] width 450 height 14
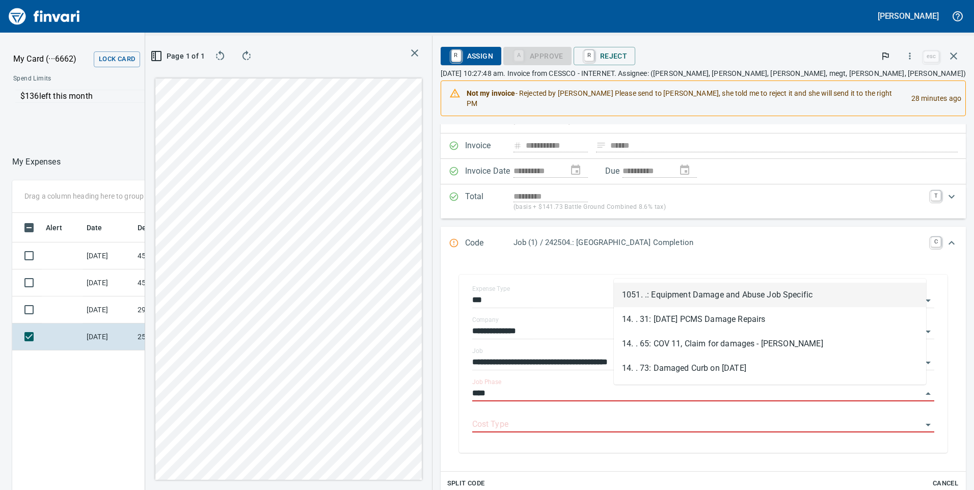
click at [735, 296] on li "1051. .: Equipment Damage and Abuse Job Specific" at bounding box center [770, 295] width 312 height 24
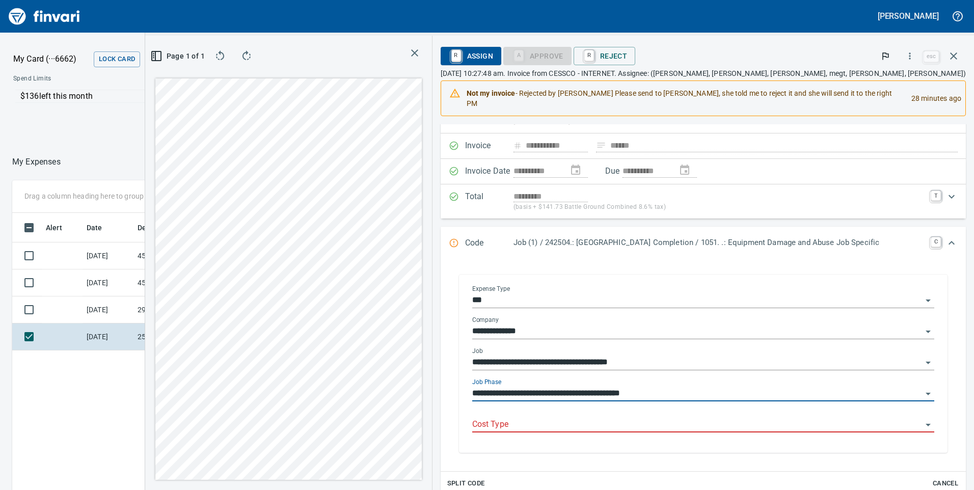
type input "**********"
click at [572, 425] on input "Cost Type" at bounding box center [697, 425] width 450 height 14
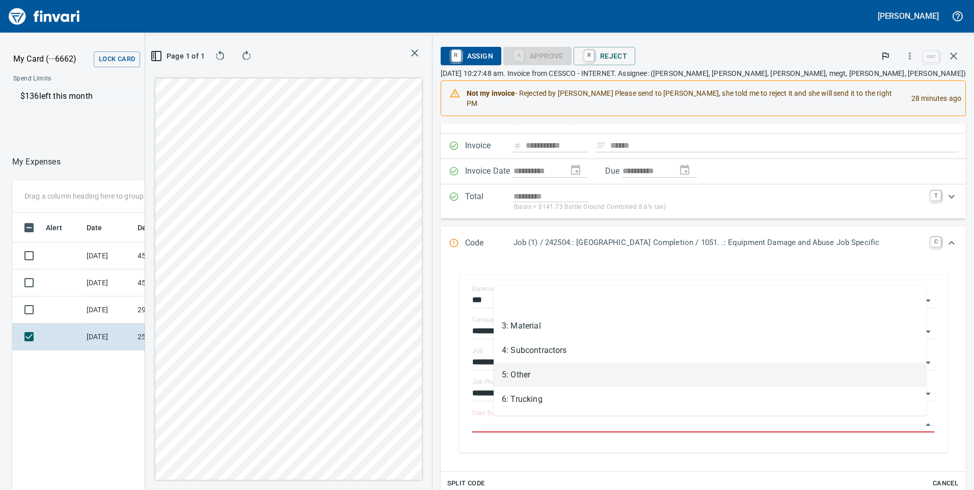
click at [538, 376] on li "5: Other" at bounding box center [710, 375] width 433 height 24
type input "********"
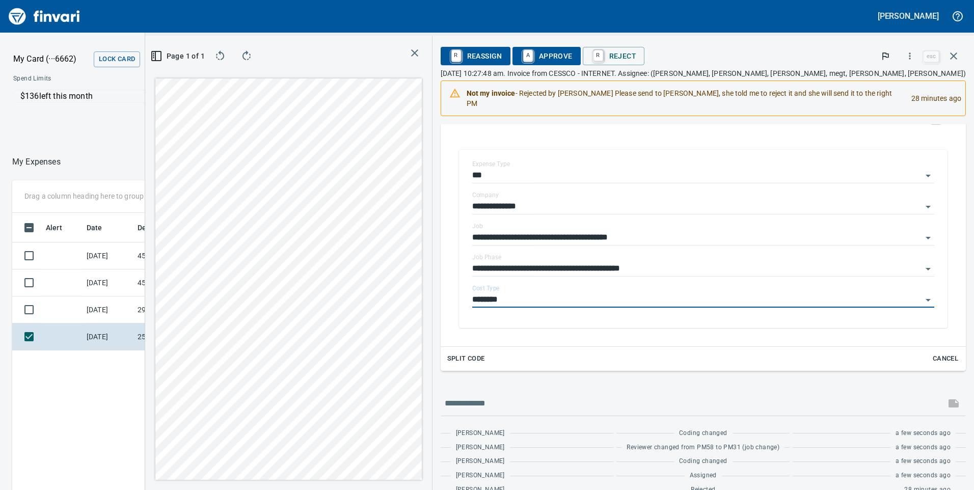
scroll to position [153, 0]
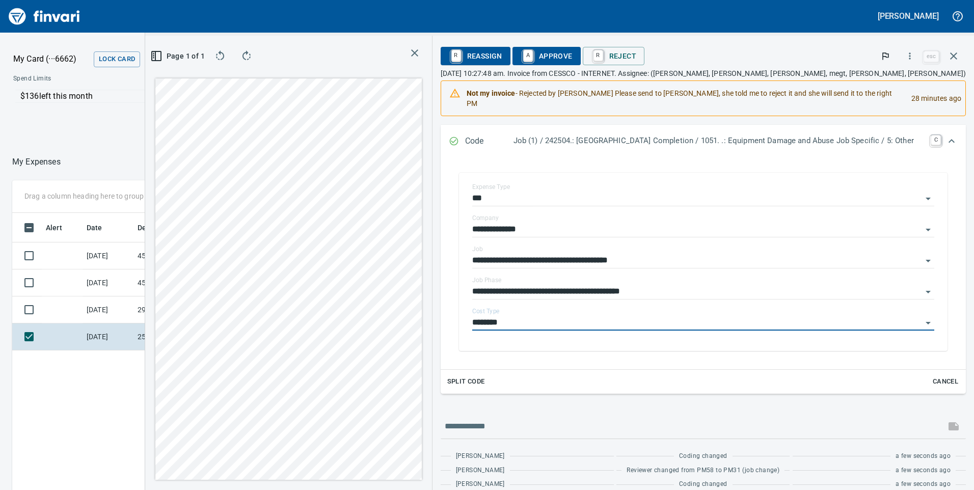
click at [543, 56] on span "A Approve" at bounding box center [547, 55] width 52 height 17
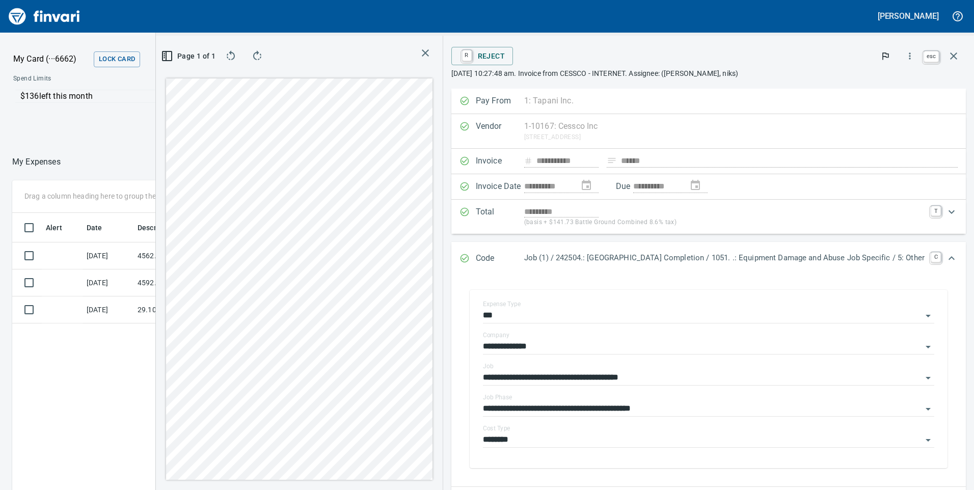
scroll to position [371, 680]
click at [948, 58] on icon "button" at bounding box center [954, 56] width 12 height 12
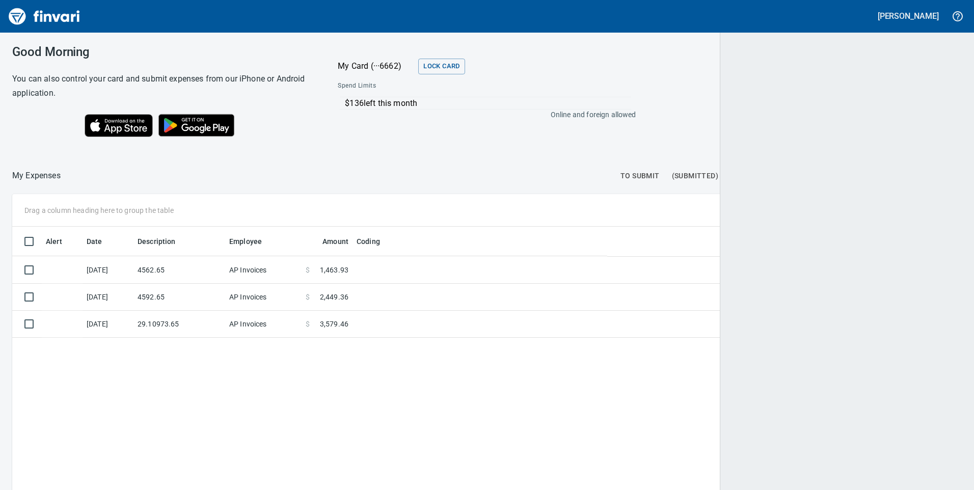
scroll to position [371, 933]
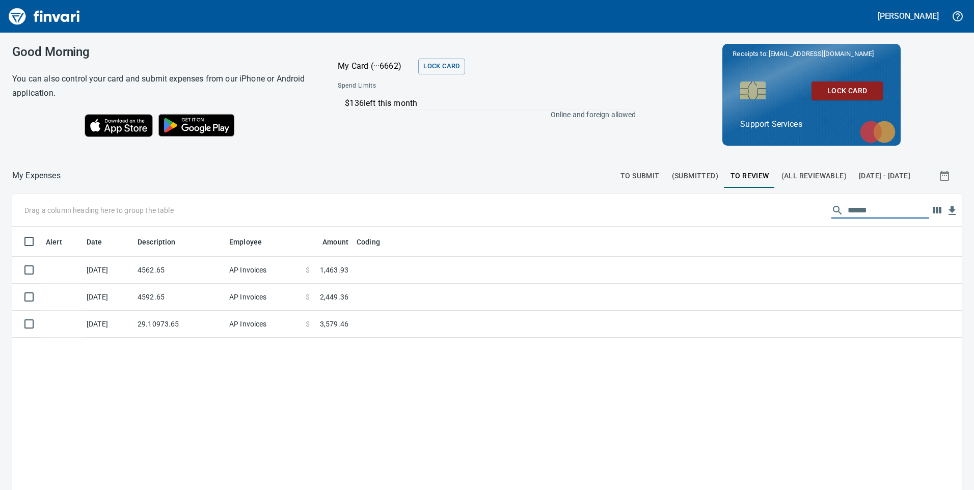
drag, startPoint x: 879, startPoint y: 208, endPoint x: 782, endPoint y: 204, distance: 97.4
click at [782, 204] on div "Drag a column heading here to group the table ******" at bounding box center [487, 210] width 950 height 33
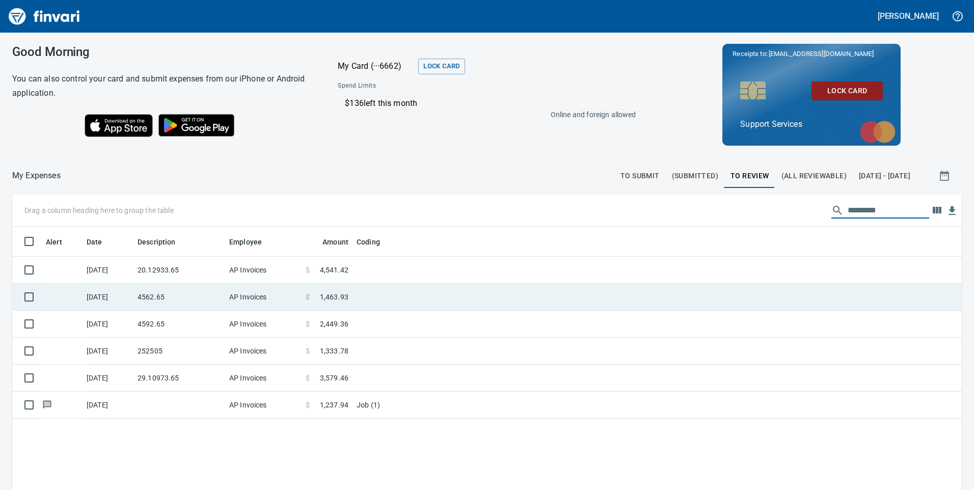
scroll to position [371, 935]
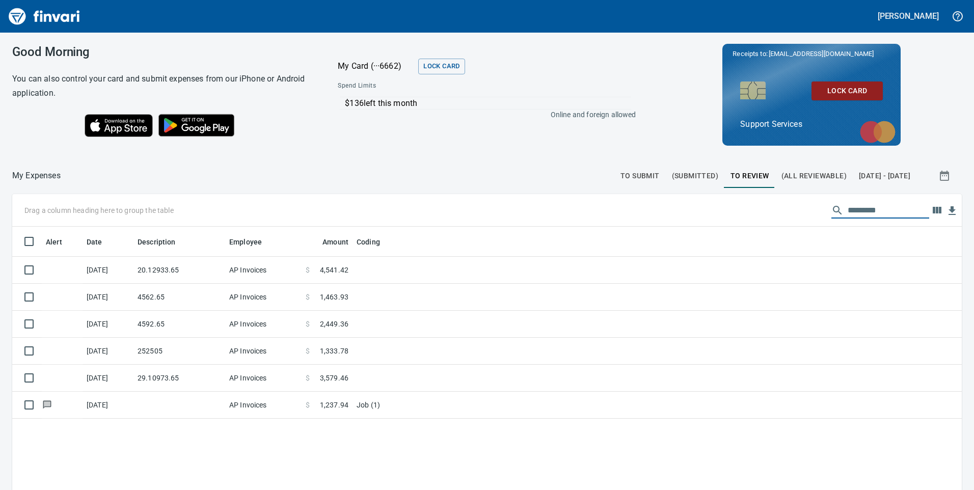
click at [621, 174] on span "To Submit" at bounding box center [640, 176] width 39 height 13
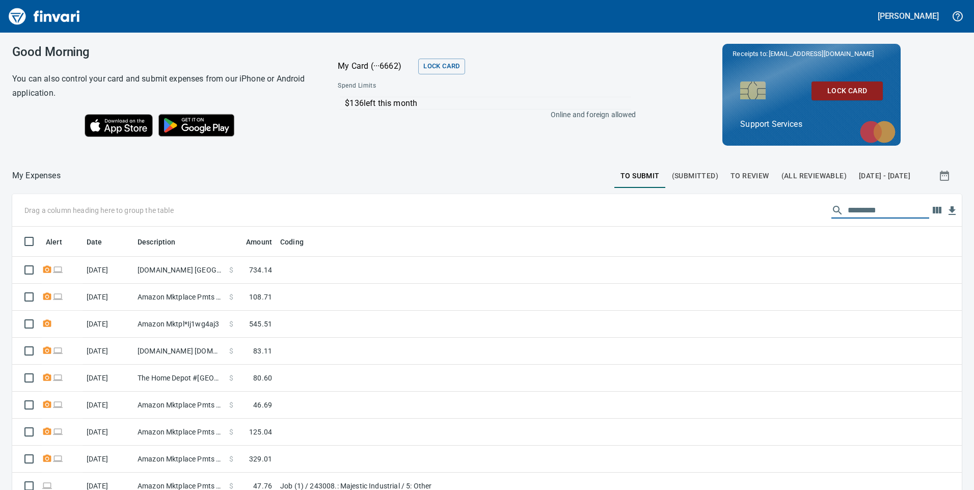
click at [848, 206] on input "text" at bounding box center [889, 210] width 82 height 16
type input "*"
click at [672, 170] on span "(Submitted)" at bounding box center [695, 176] width 46 height 13
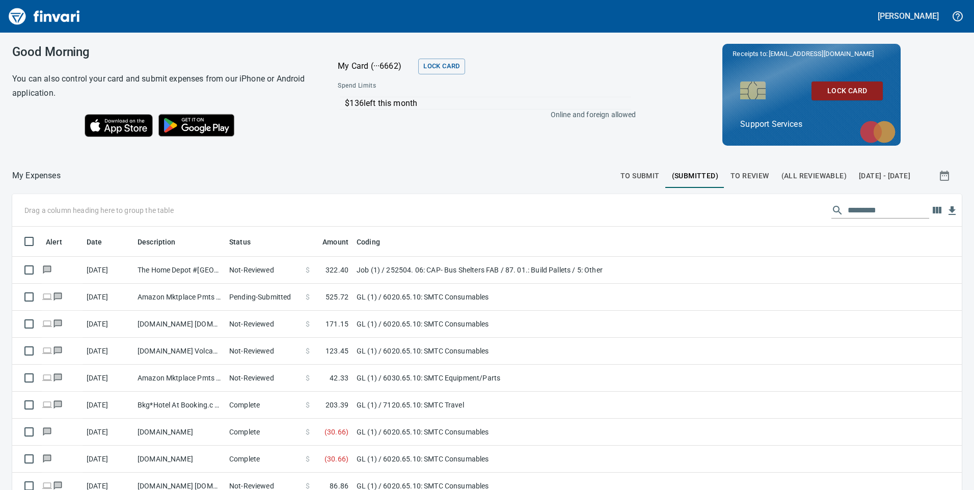
scroll to position [371, 927]
click at [848, 210] on input "text" at bounding box center [889, 210] width 82 height 16
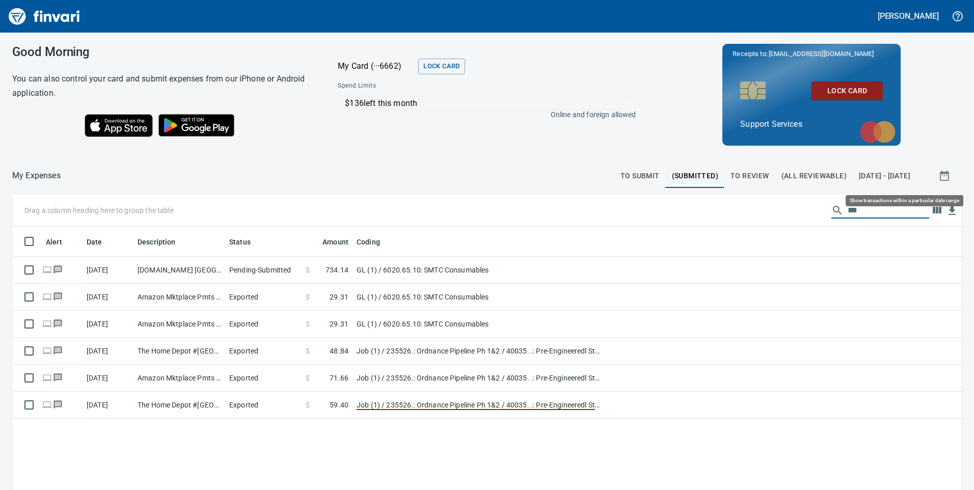
type input "***"
click at [940, 173] on icon "button" at bounding box center [944, 176] width 9 height 10
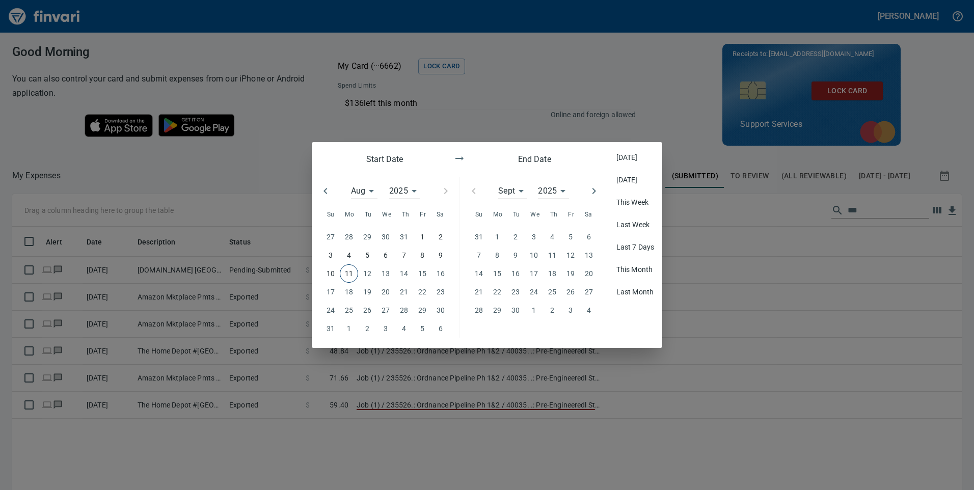
click at [328, 193] on icon "button" at bounding box center [326, 191] width 12 height 12
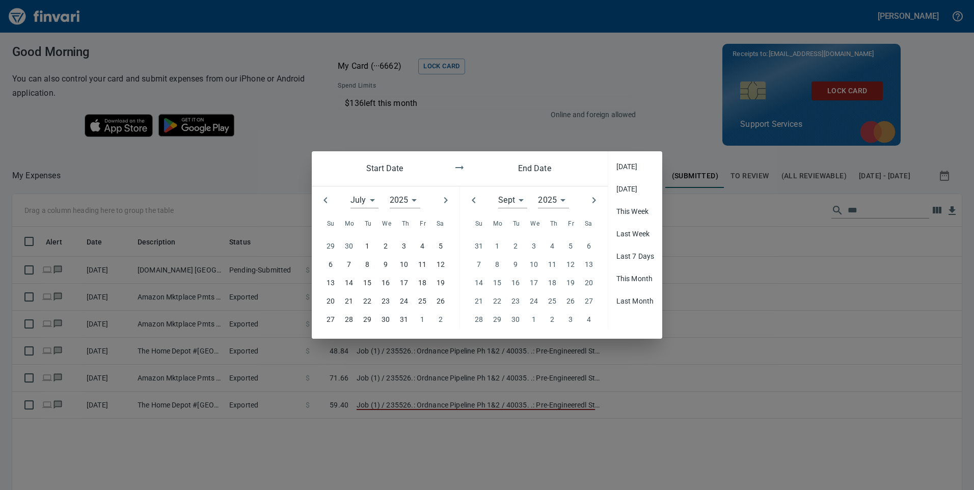
click at [327, 192] on button "button" at bounding box center [325, 200] width 22 height 22
type input "*"
click at [330, 242] on p "1" at bounding box center [331, 246] width 4 height 11
click at [473, 198] on icon "button" at bounding box center [474, 200] width 12 height 12
type input "*"
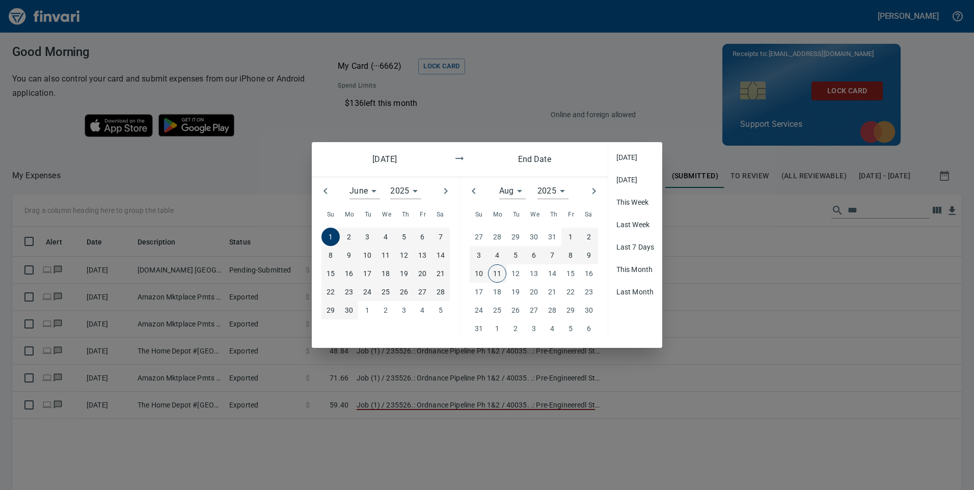
click at [503, 274] on span "11" at bounding box center [497, 273] width 17 height 11
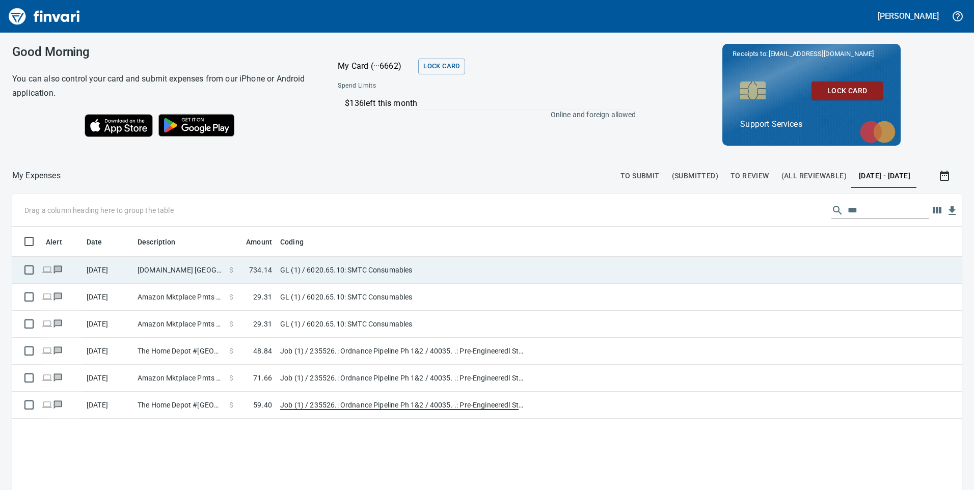
scroll to position [371, 927]
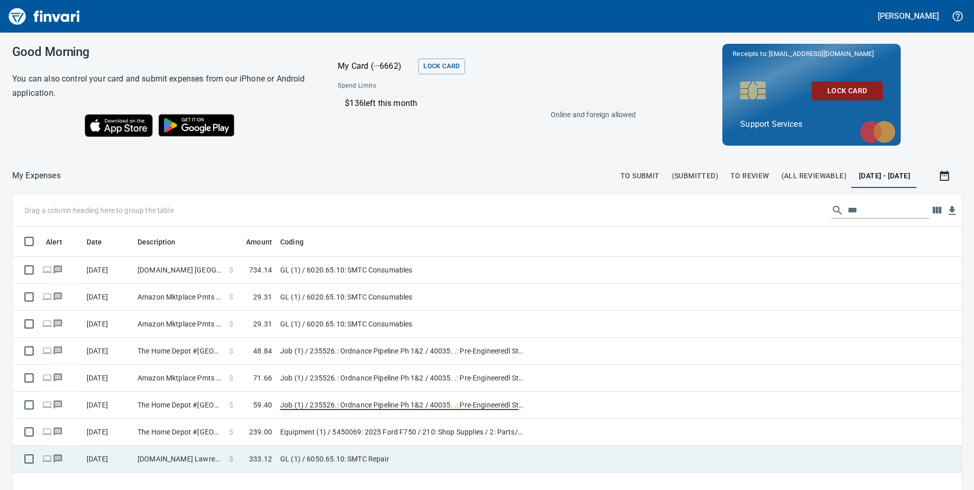
click at [338, 458] on td "GL (1) / 6050.65.10: SMTC Repair" at bounding box center [403, 459] width 255 height 27
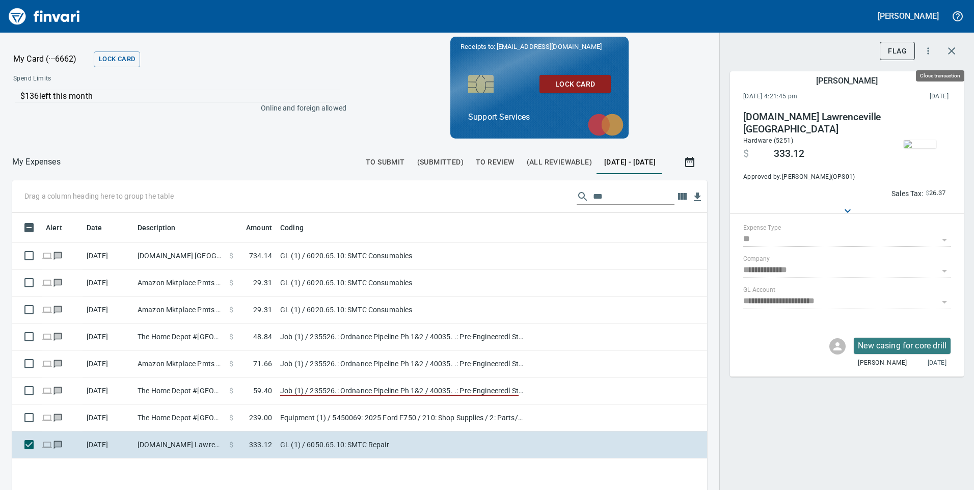
scroll to position [371, 680]
click at [958, 49] on button "button" at bounding box center [952, 51] width 24 height 24
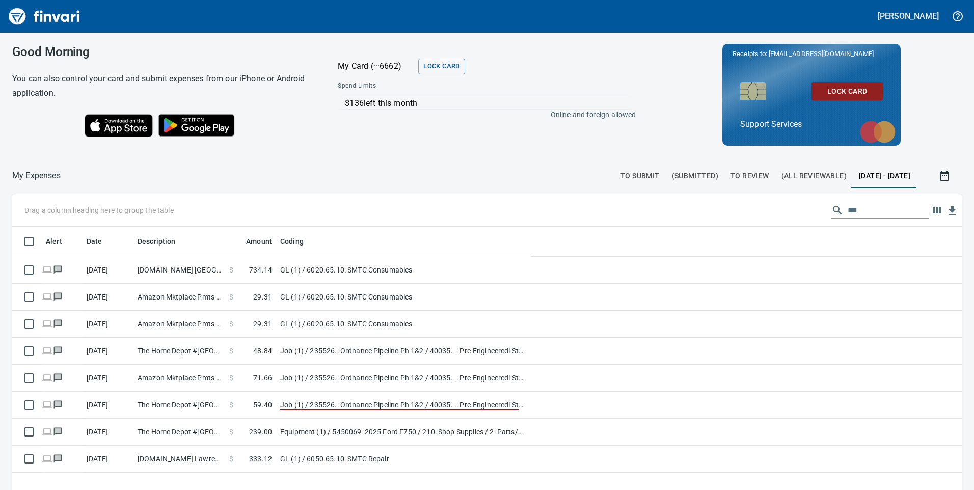
scroll to position [371, 933]
click at [621, 176] on span "To Submit" at bounding box center [640, 176] width 39 height 13
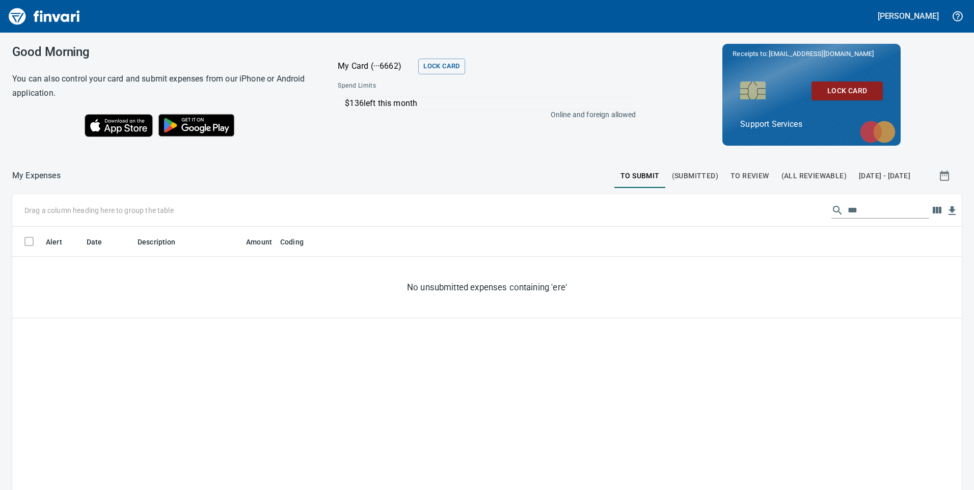
scroll to position [371, 935]
drag, startPoint x: 857, startPoint y: 211, endPoint x: 806, endPoint y: 211, distance: 51.5
click at [807, 211] on div "Drag a column heading here to group the table ***" at bounding box center [487, 210] width 950 height 33
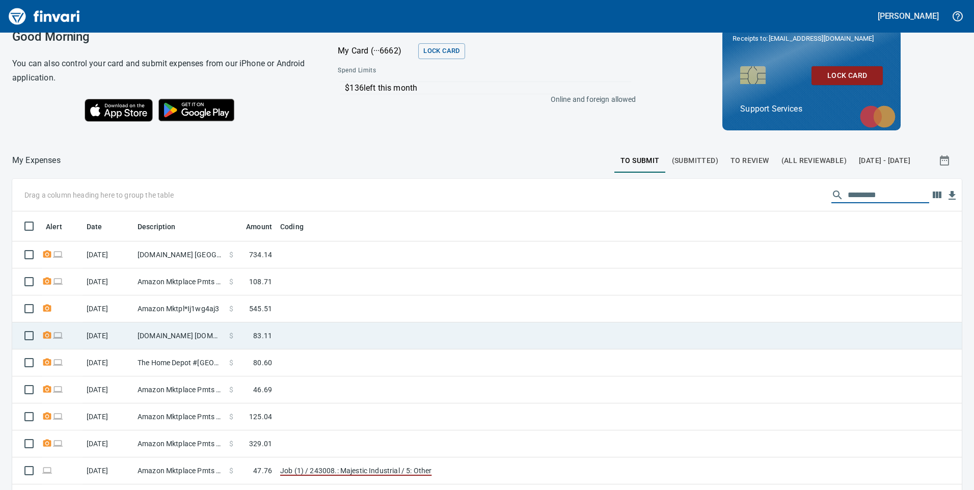
scroll to position [0, 0]
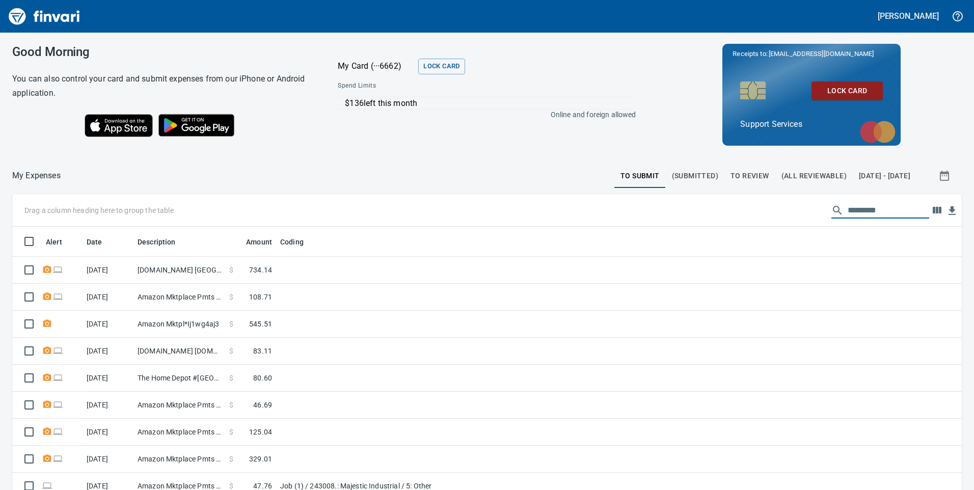
click at [691, 174] on span "(Submitted)" at bounding box center [695, 176] width 46 height 13
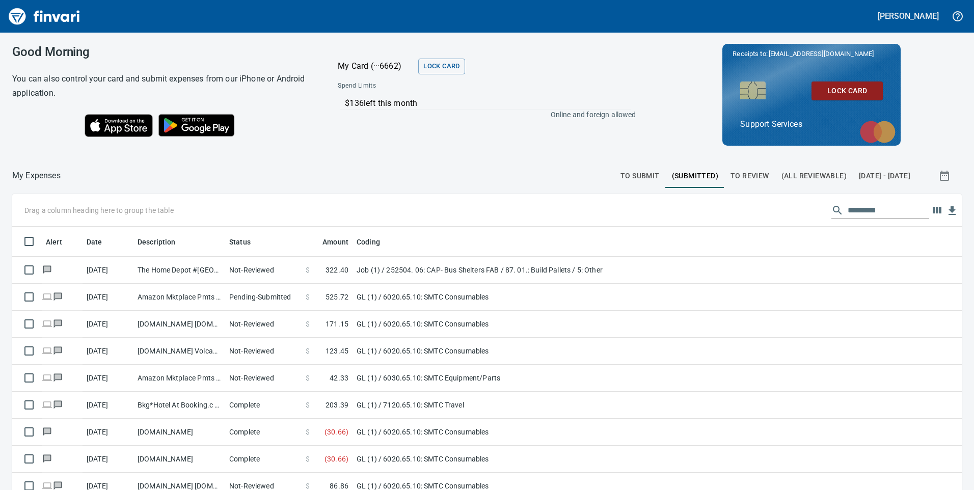
scroll to position [371, 927]
click at [858, 212] on input "text" at bounding box center [889, 210] width 82 height 16
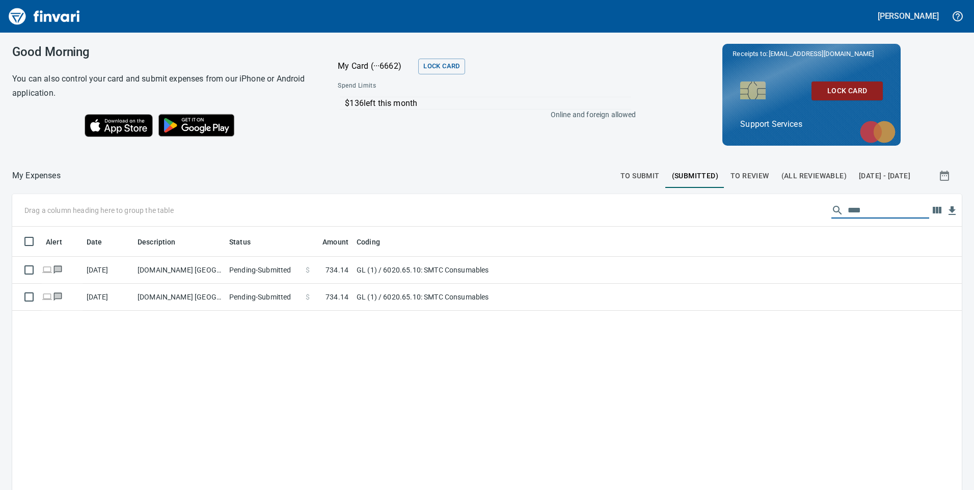
type input "****"
click at [625, 171] on span "To Submit" at bounding box center [640, 176] width 39 height 13
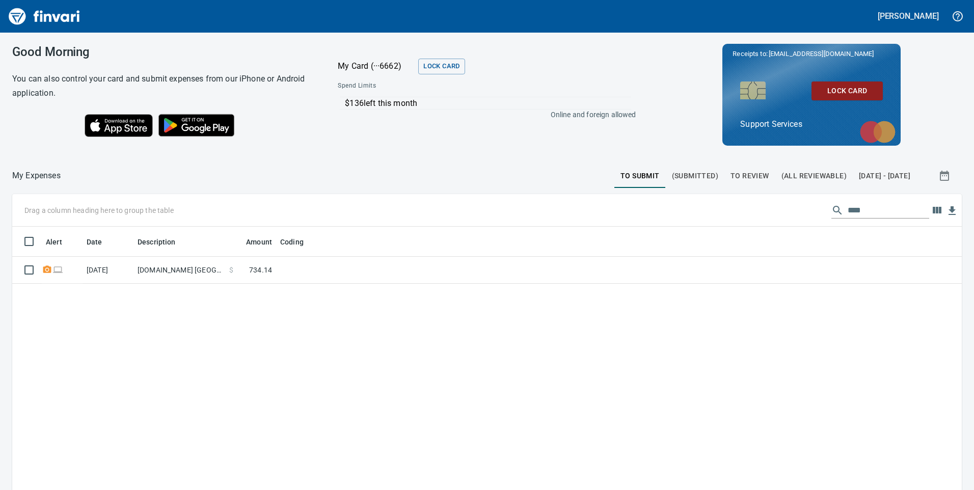
scroll to position [371, 935]
click at [791, 215] on div "Drag a column heading here to group the table ****" at bounding box center [487, 210] width 950 height 33
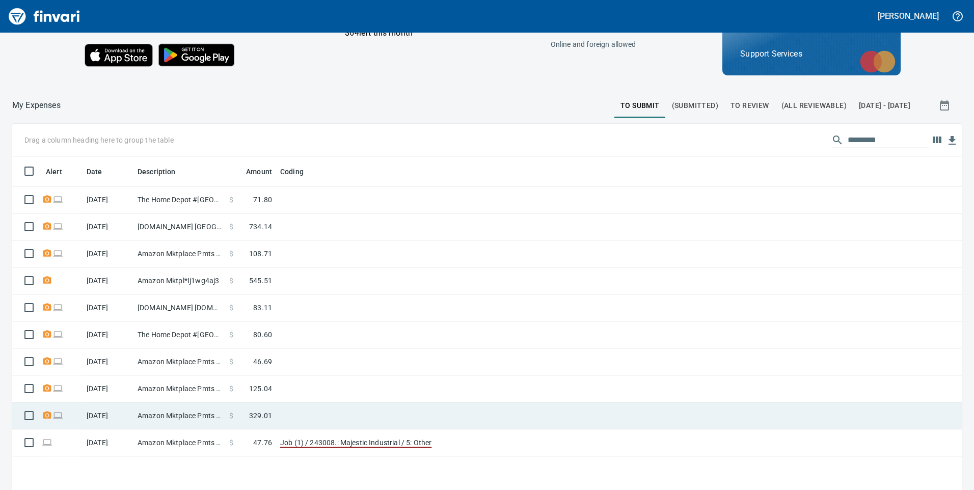
scroll to position [115, 0]
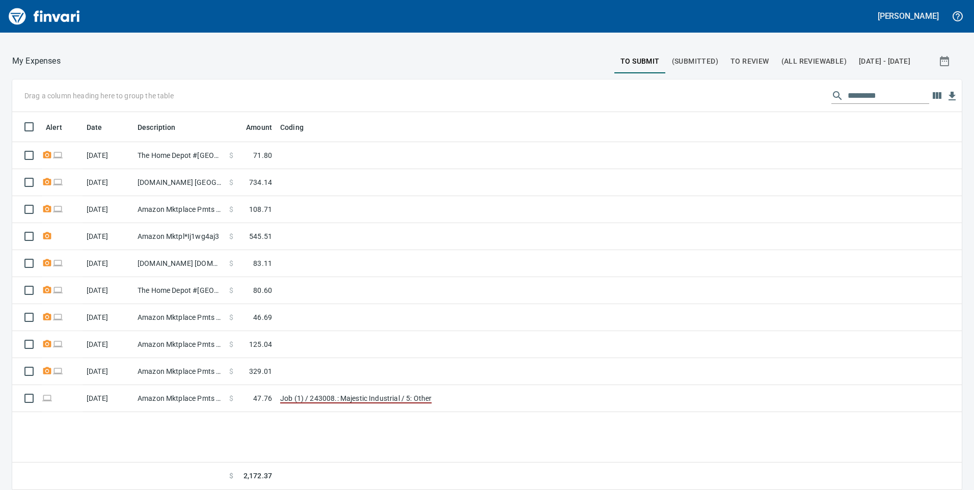
drag, startPoint x: 720, startPoint y: 57, endPoint x: 256, endPoint y: 283, distance: 515.6
click at [731, 57] on span "To Review" at bounding box center [750, 61] width 39 height 13
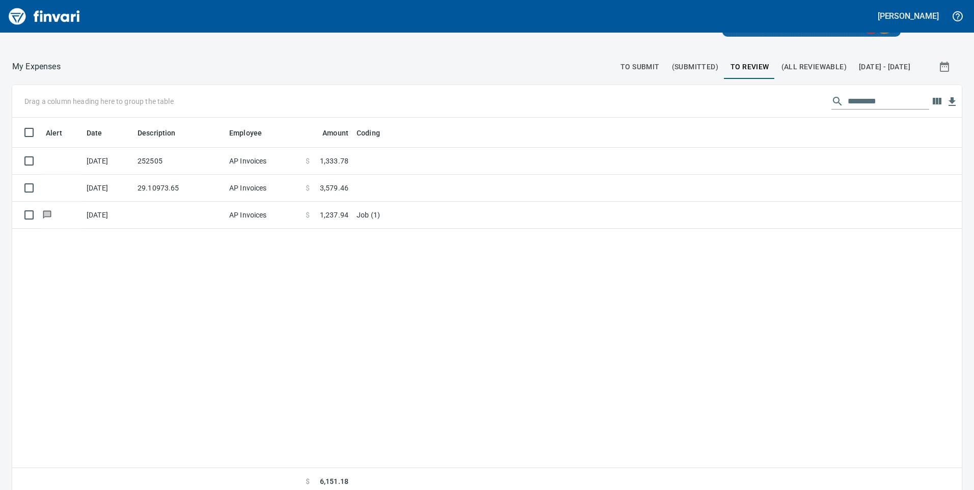
scroll to position [115, 0]
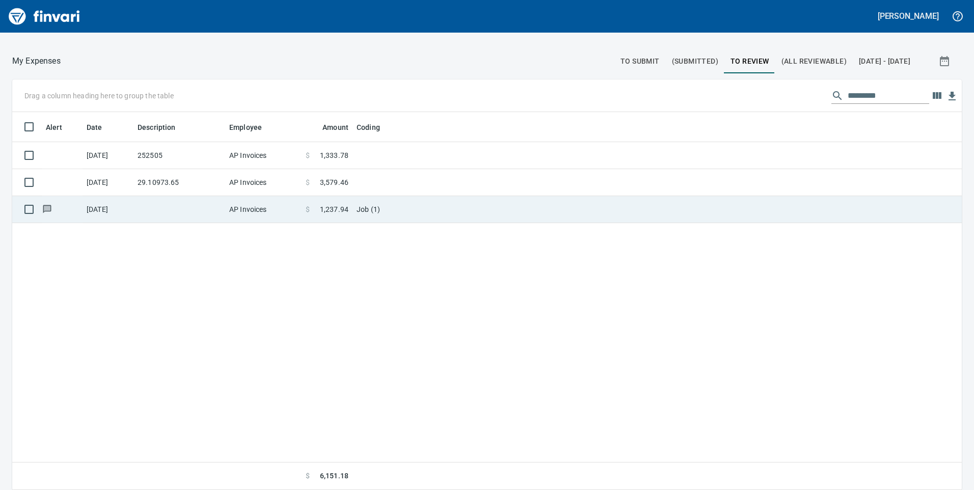
click at [256, 214] on td "AP Invoices" at bounding box center [263, 209] width 76 height 27
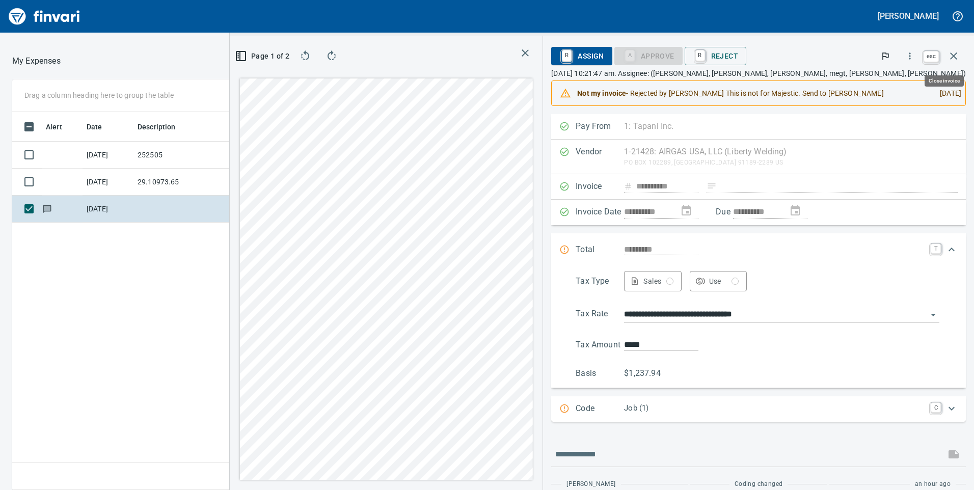
scroll to position [371, 680]
click at [959, 55] on icon "button" at bounding box center [954, 56] width 12 height 12
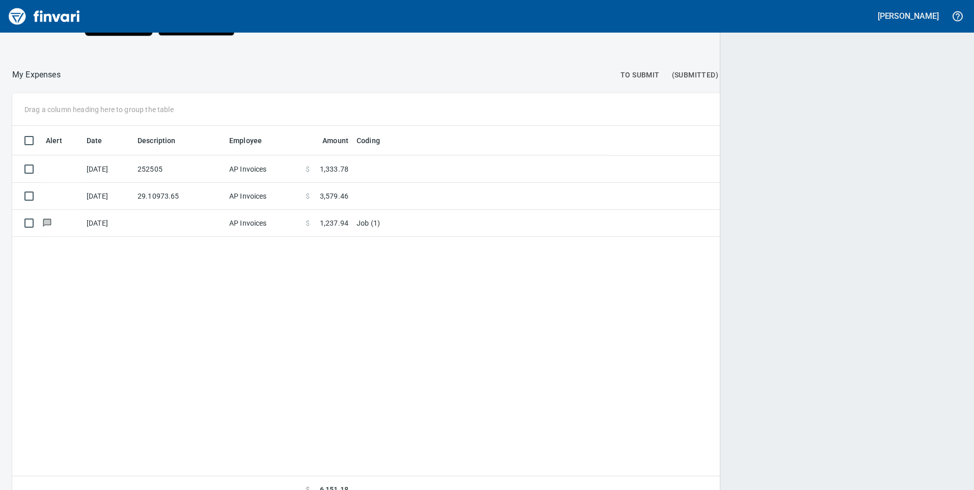
scroll to position [371, 933]
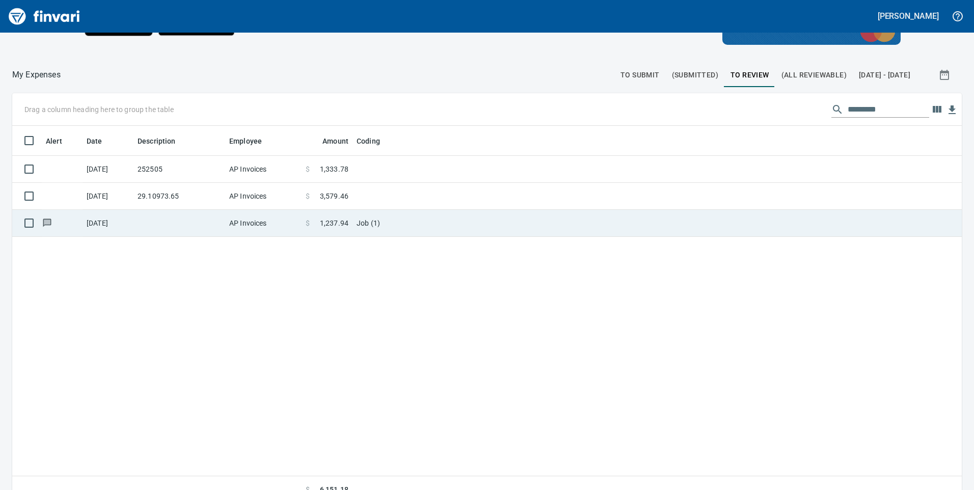
click at [318, 222] on span at bounding box center [315, 223] width 10 height 10
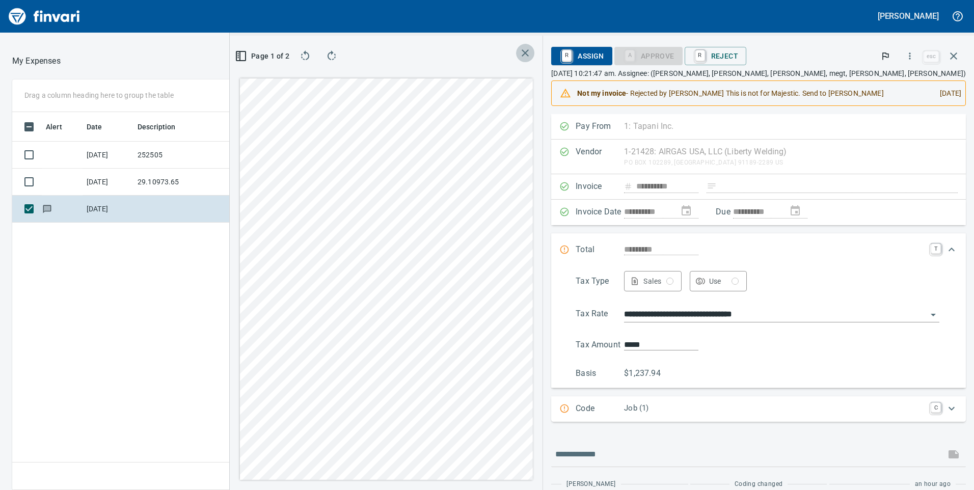
click at [532, 49] on icon "button" at bounding box center [525, 53] width 12 height 12
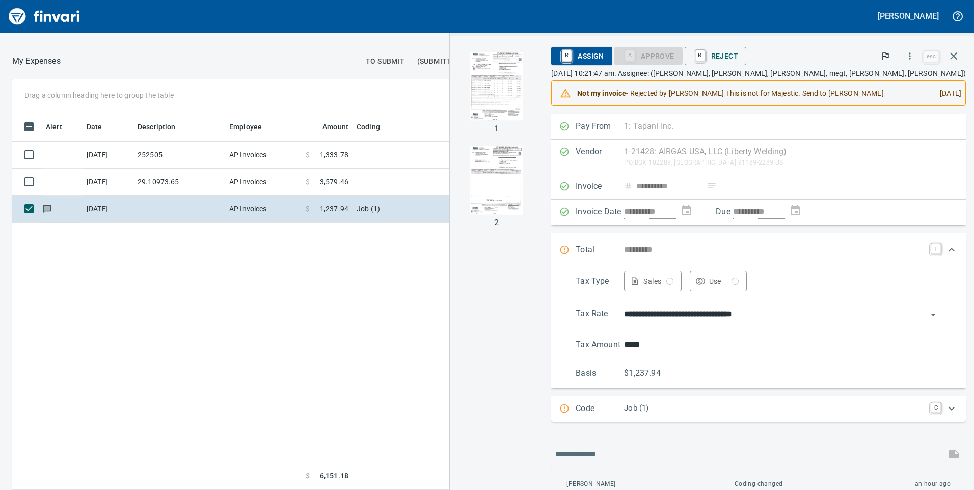
scroll to position [371, 680]
click at [523, 174] on img "button" at bounding box center [497, 180] width 54 height 69
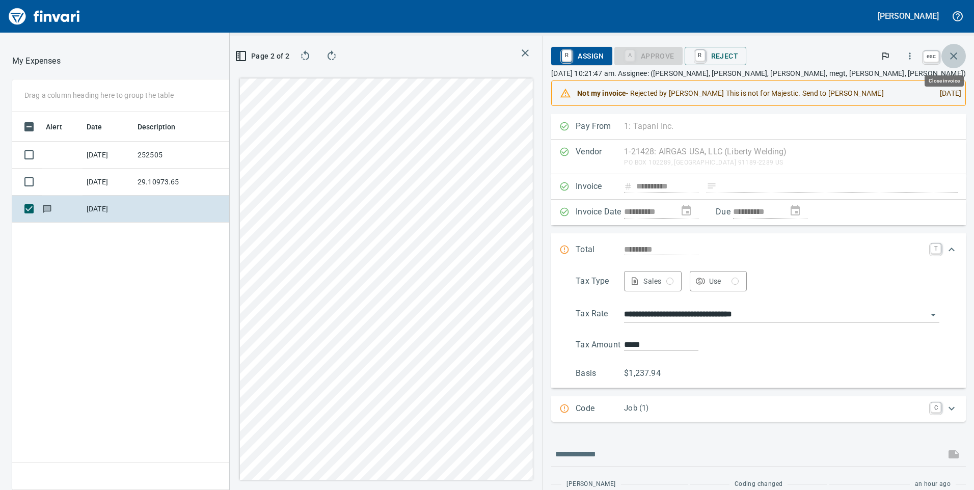
click at [962, 58] on button "button" at bounding box center [954, 56] width 24 height 24
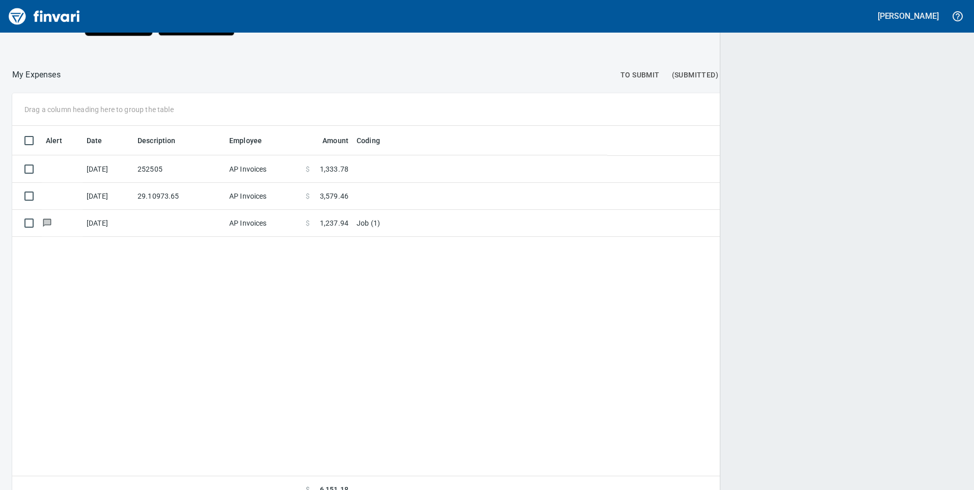
scroll to position [371, 933]
